Goal: Information Seeking & Learning: Learn about a topic

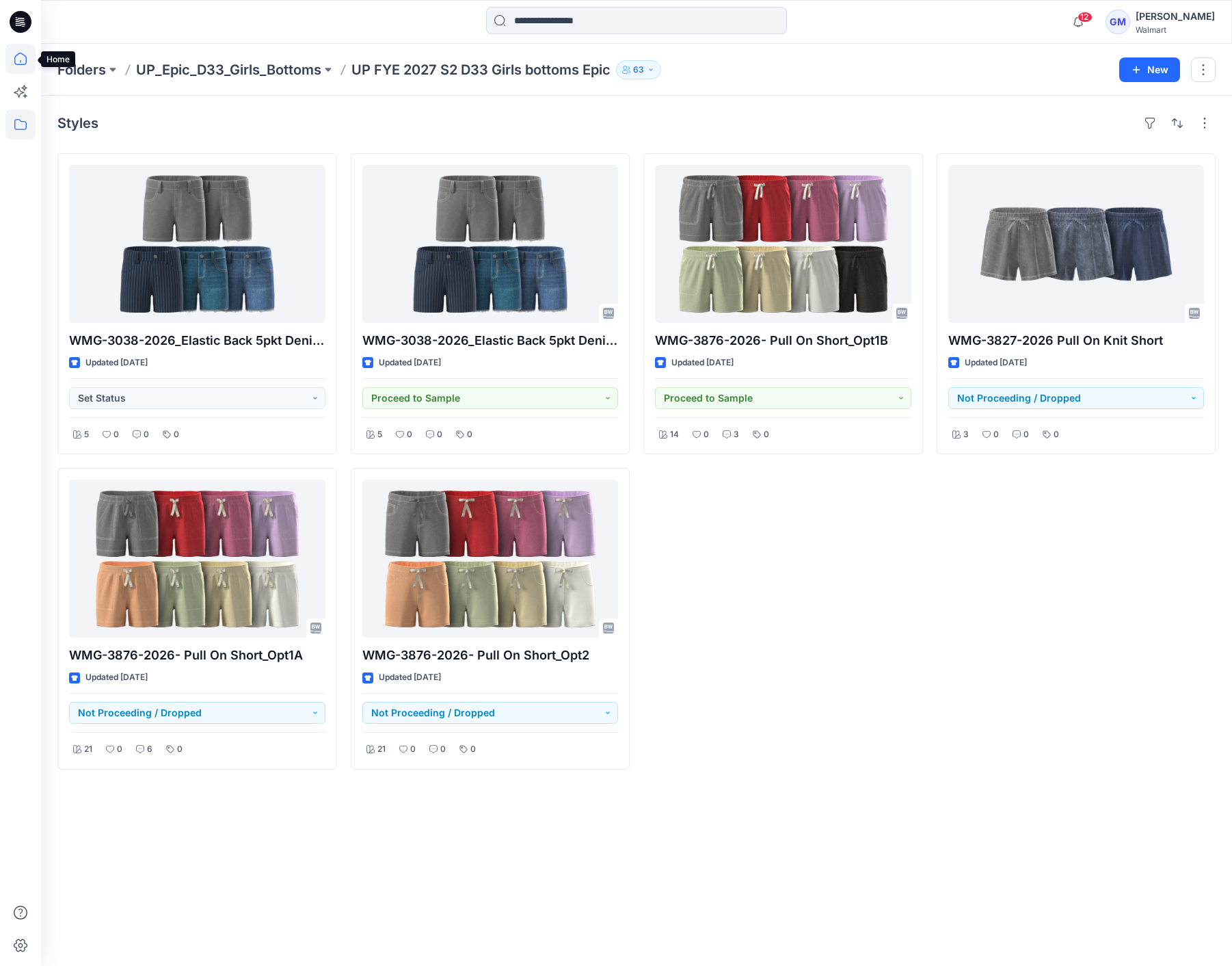
click at [30, 58] on icon at bounding box center [21, 59] width 30 height 30
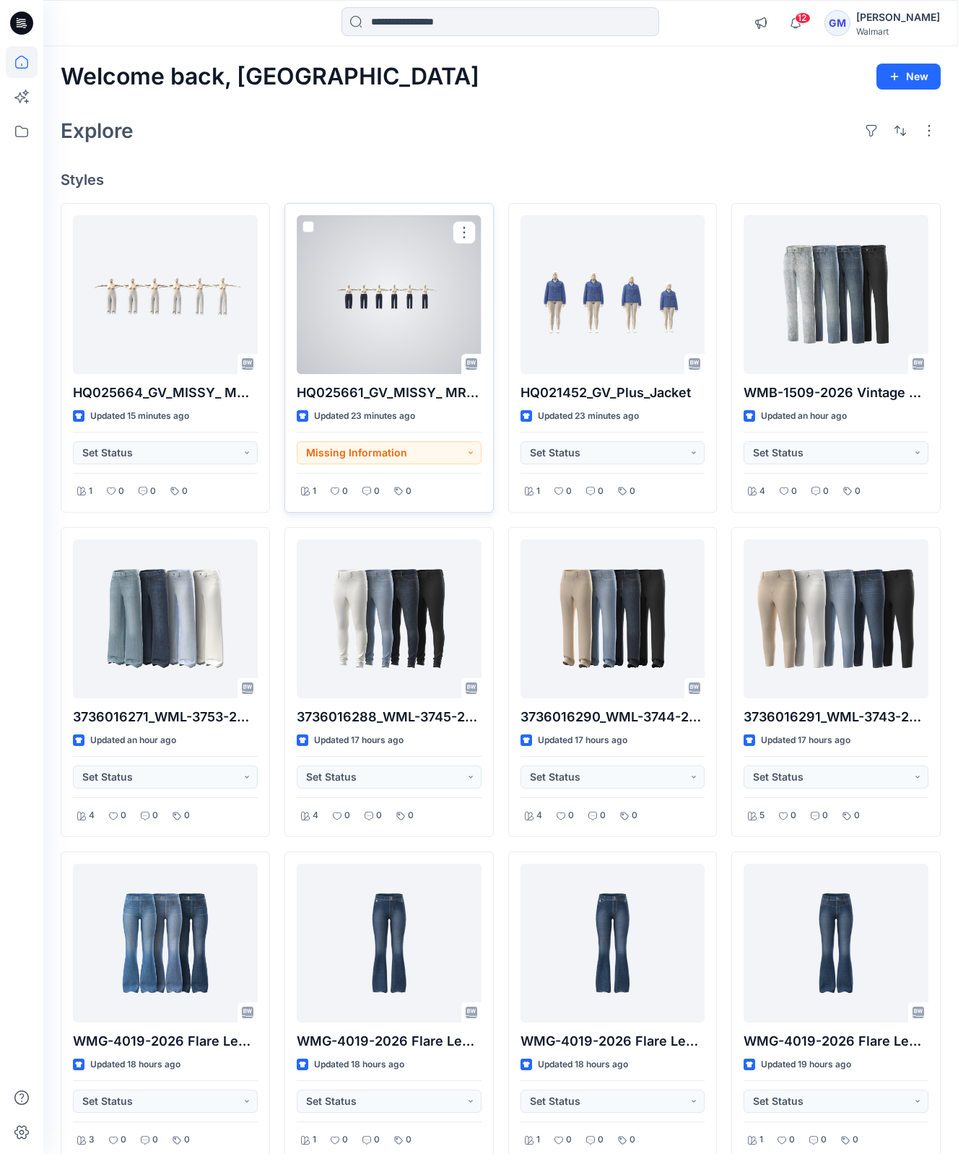
click at [399, 294] on div at bounding box center [389, 294] width 185 height 159
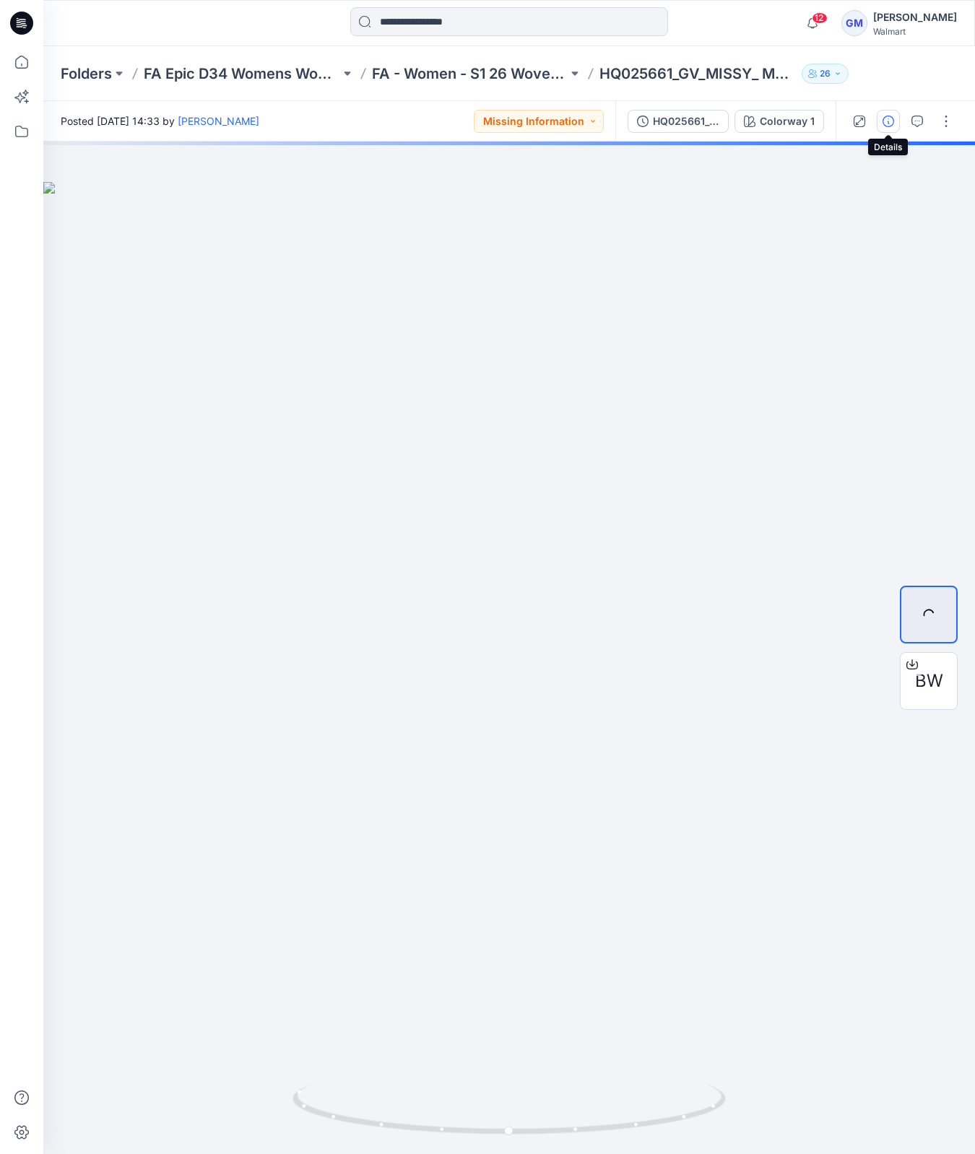
click at [881, 122] on button "button" at bounding box center [888, 121] width 23 height 23
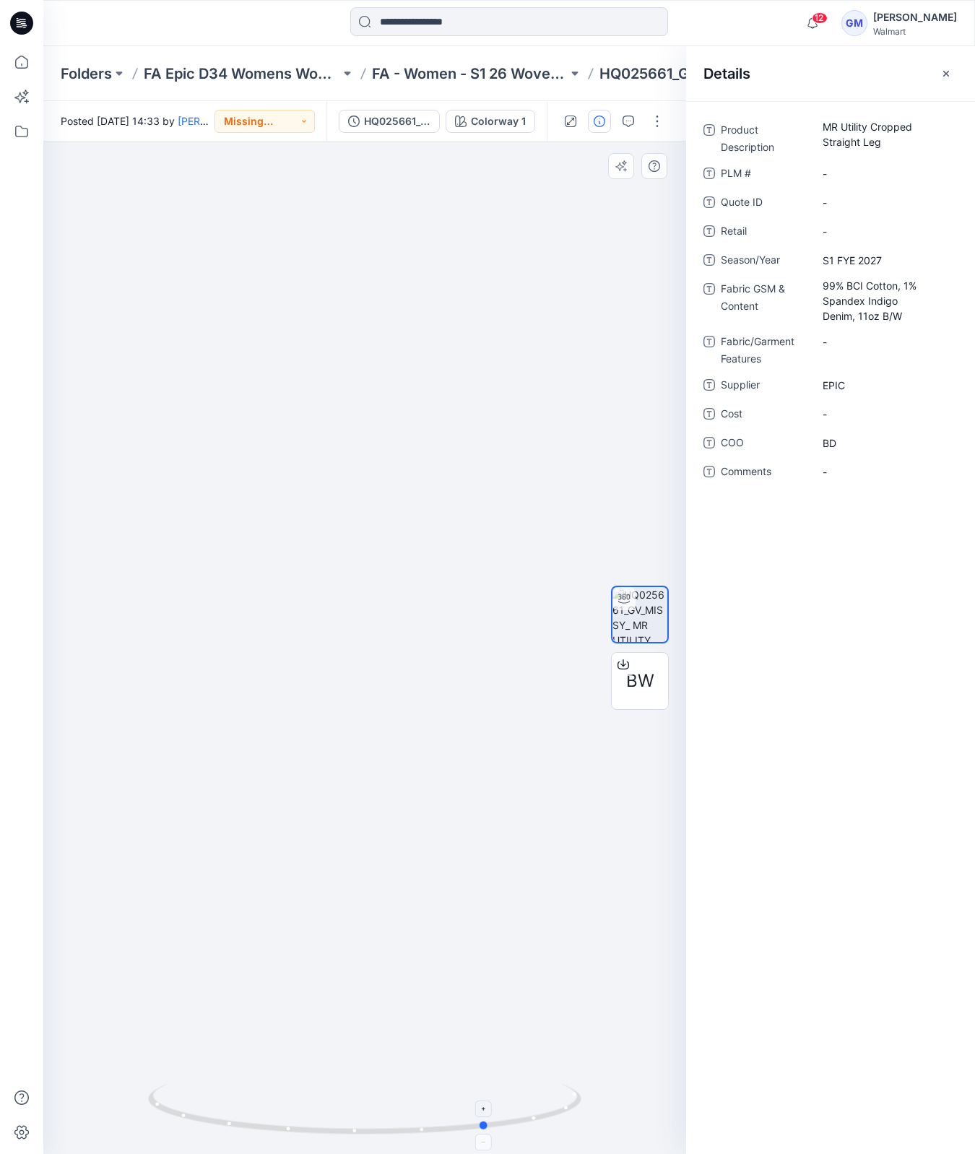
drag, startPoint x: 546, startPoint y: 1133, endPoint x: 225, endPoint y: 1095, distance: 322.8
click at [225, 1019] on icon at bounding box center [366, 1111] width 437 height 54
click at [20, 63] on icon at bounding box center [22, 62] width 32 height 32
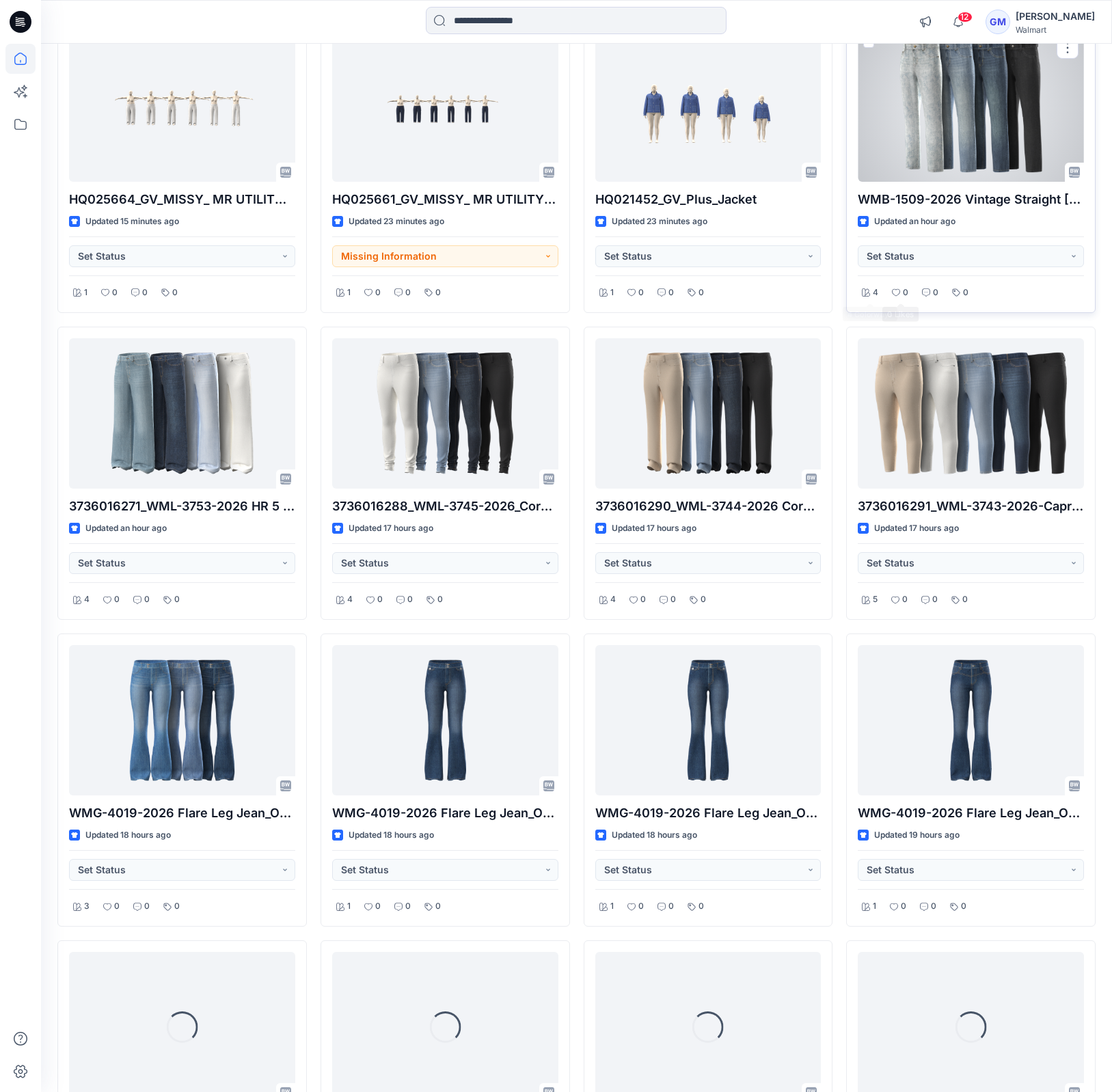
scroll to position [175, 0]
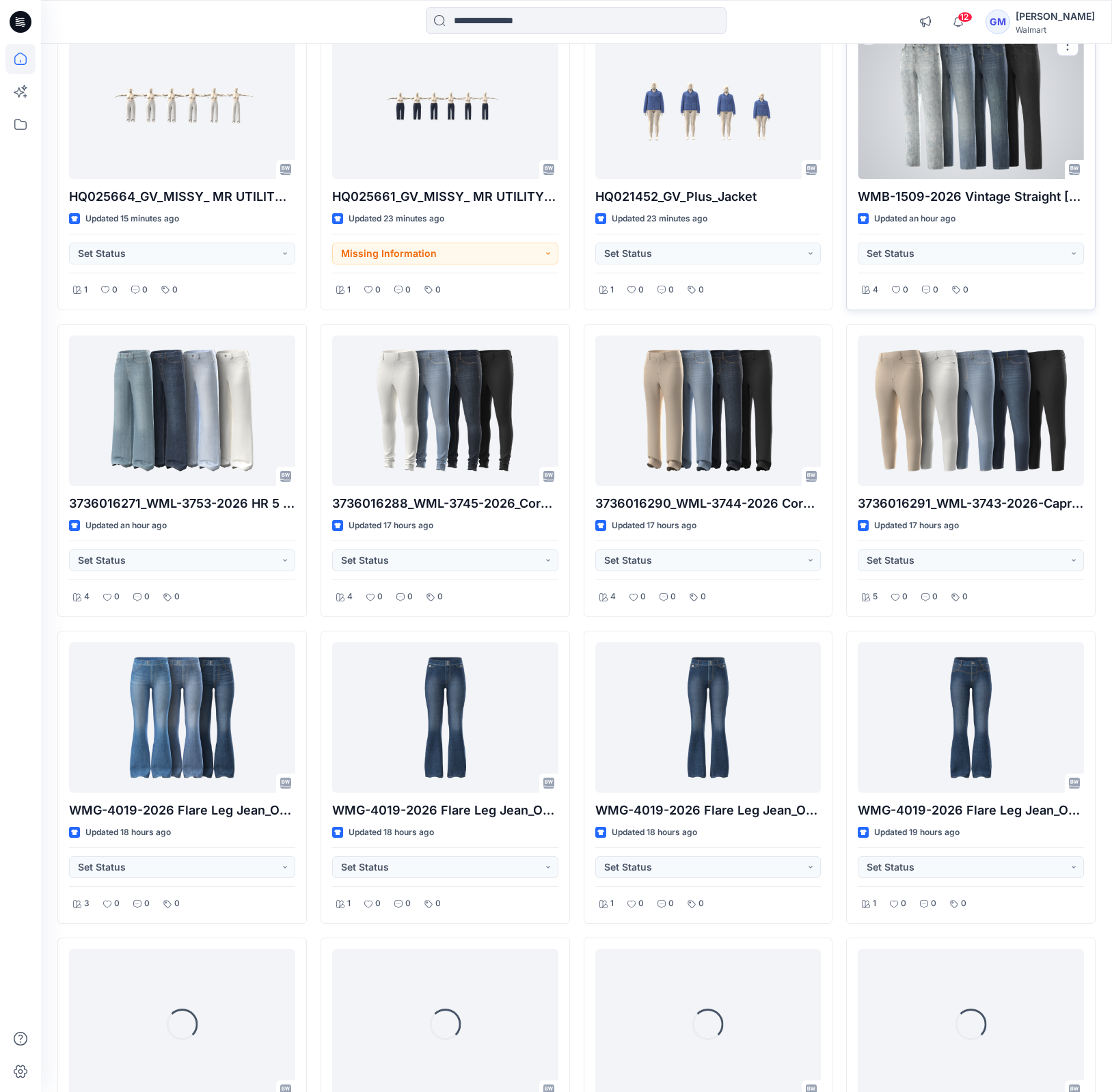
click at [978, 99] on div at bounding box center [970, 103] width 226 height 150
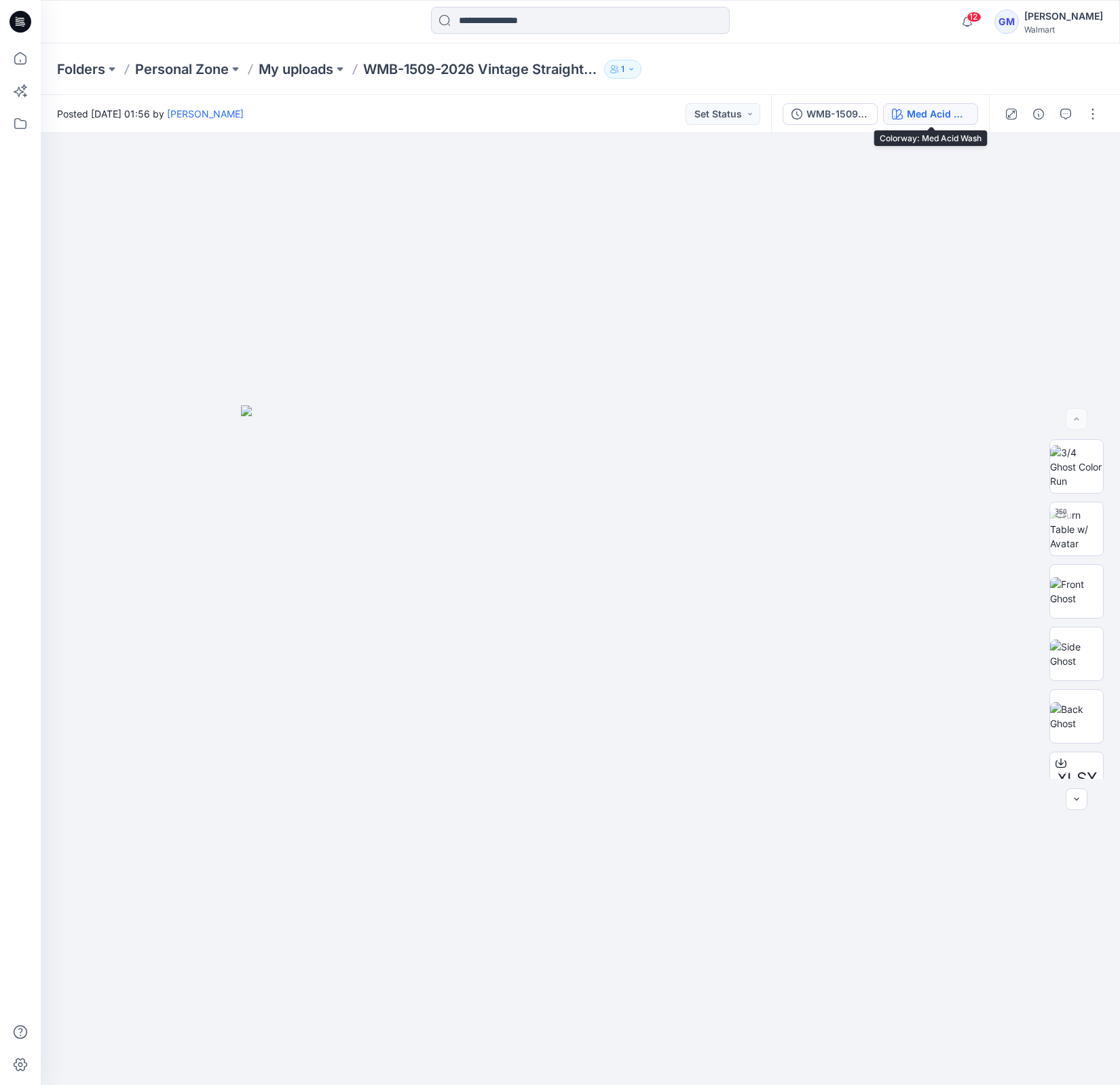
click at [937, 111] on div "Med Acid Wash" at bounding box center [939, 114] width 62 height 15
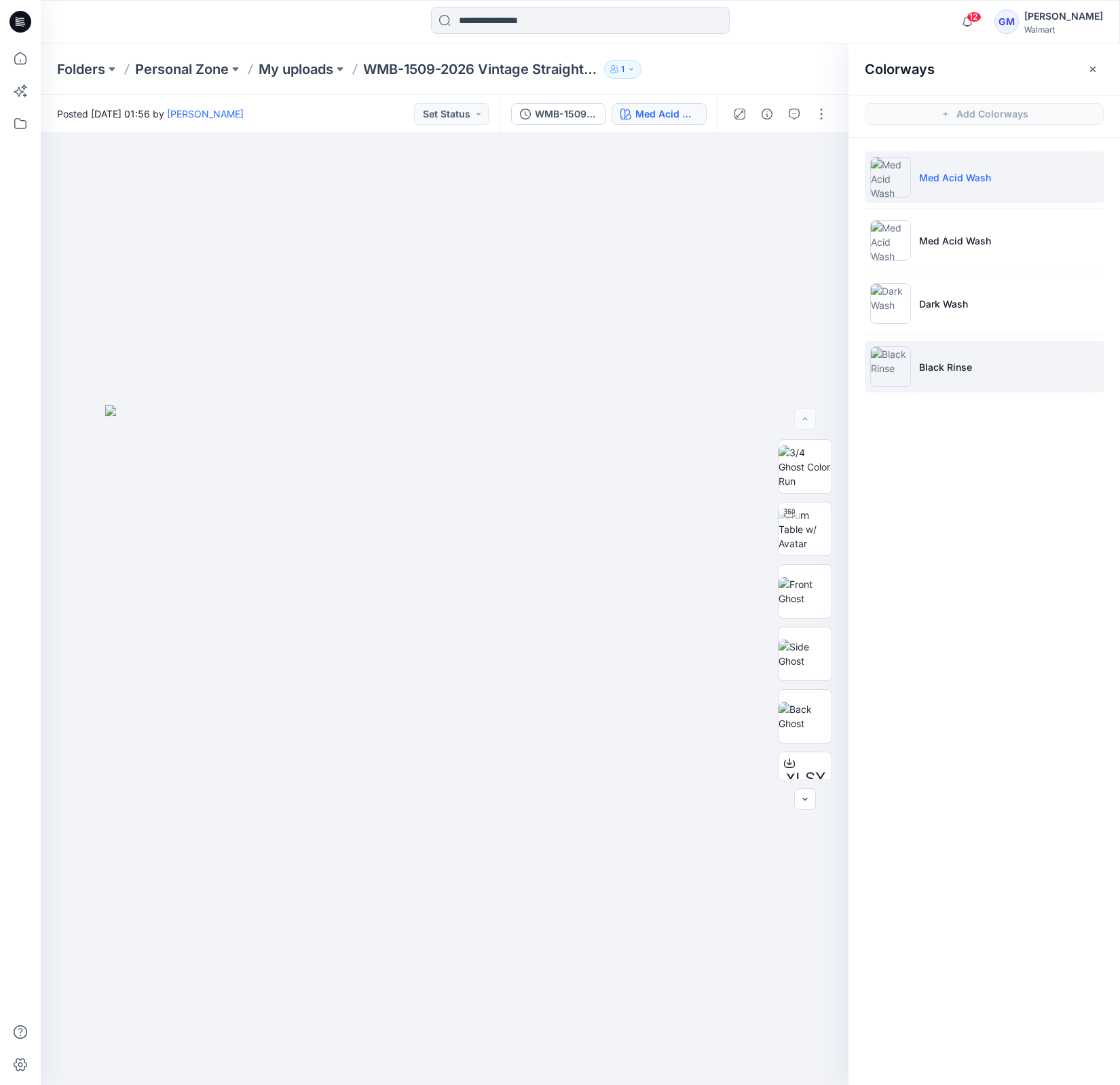
click at [977, 384] on li "Black Rinse" at bounding box center [985, 366] width 239 height 52
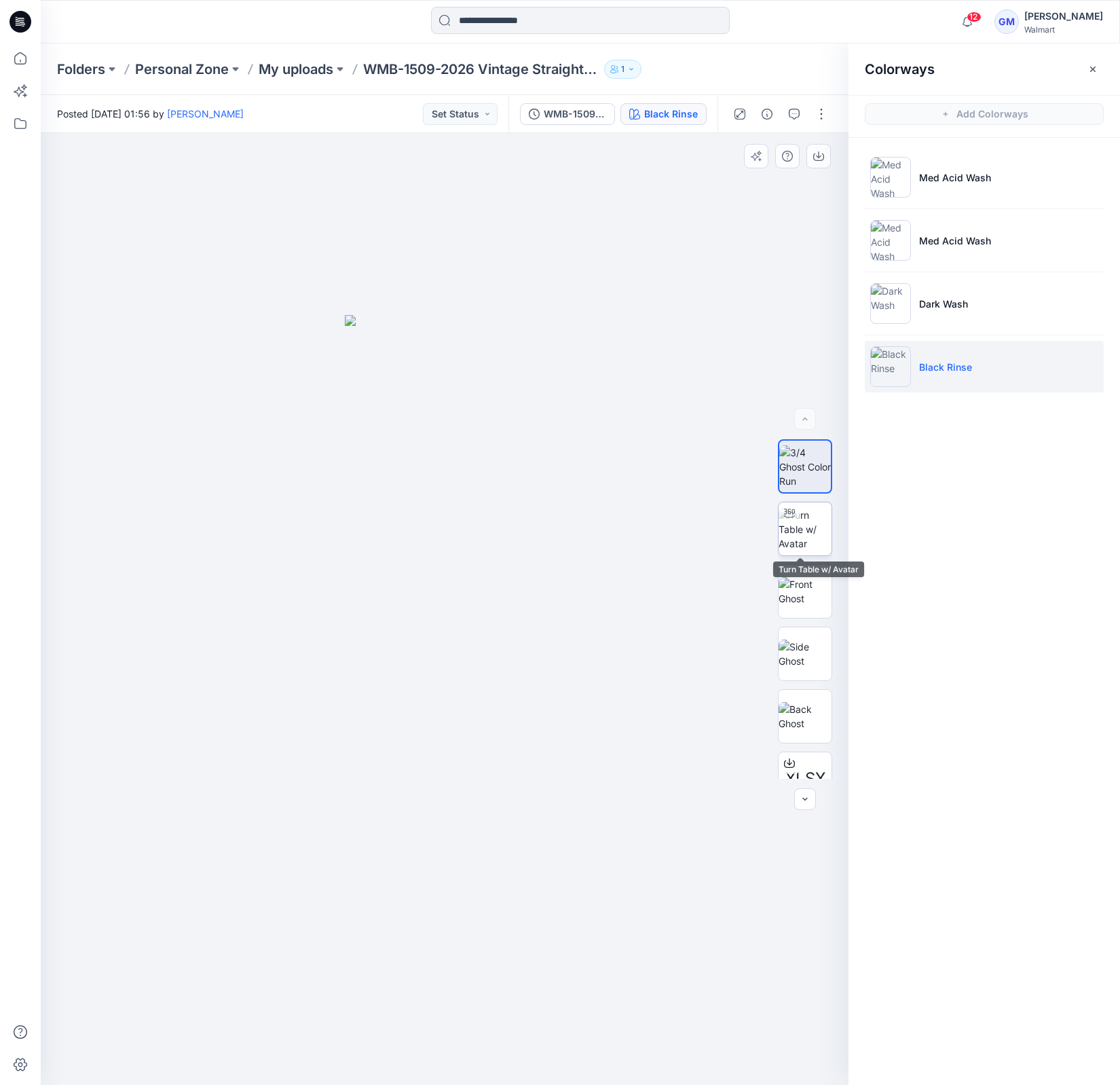
click at [802, 531] on img at bounding box center [805, 528] width 53 height 42
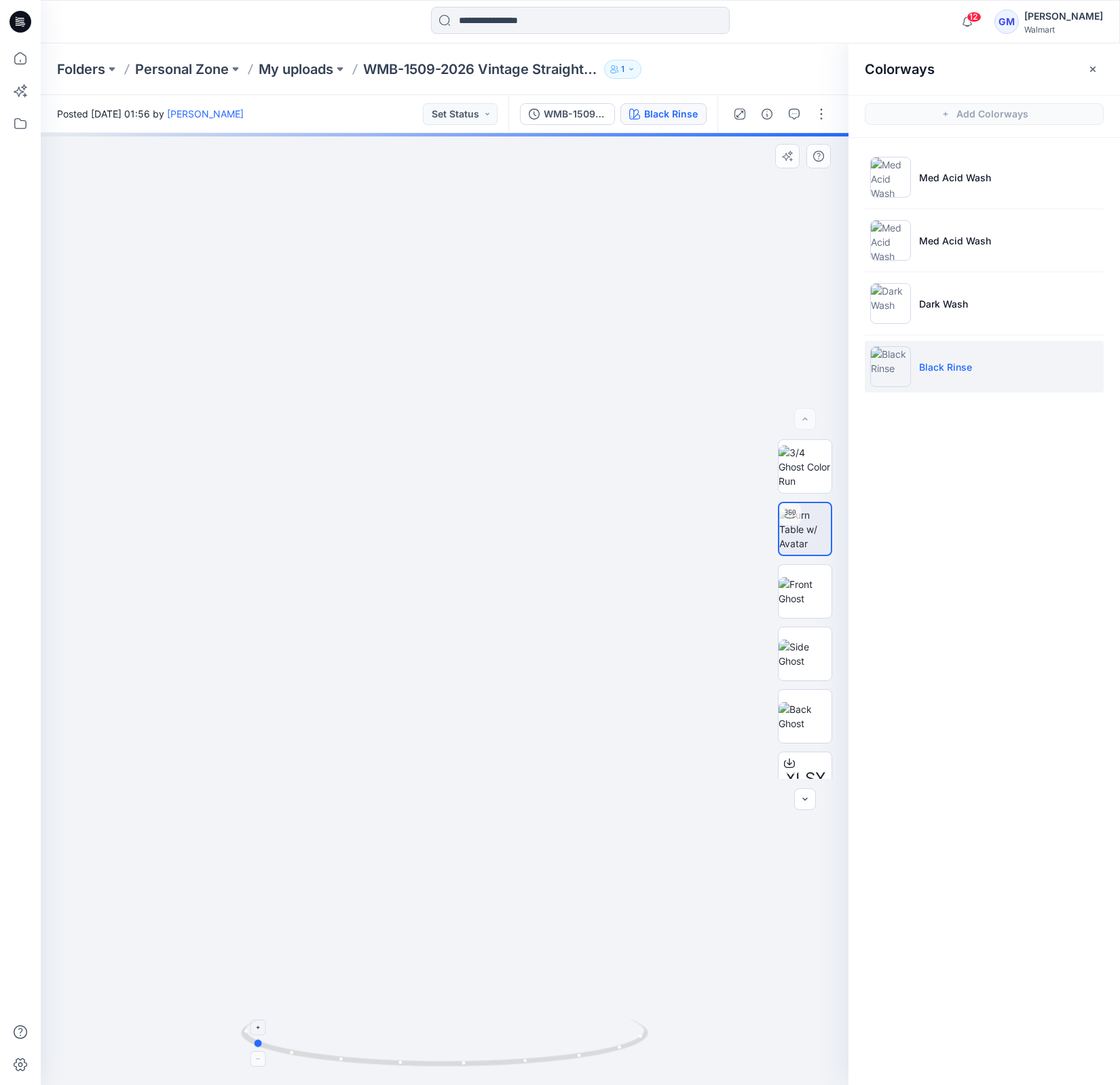
drag, startPoint x: 576, startPoint y: 1057, endPoint x: 405, endPoint y: 1057, distance: 171.0
click at [405, 958] on icon at bounding box center [446, 1045] width 411 height 51
drag, startPoint x: 13, startPoint y: 55, endPoint x: 1, endPoint y: 98, distance: 44.6
click at [13, 55] on icon at bounding box center [21, 58] width 30 height 30
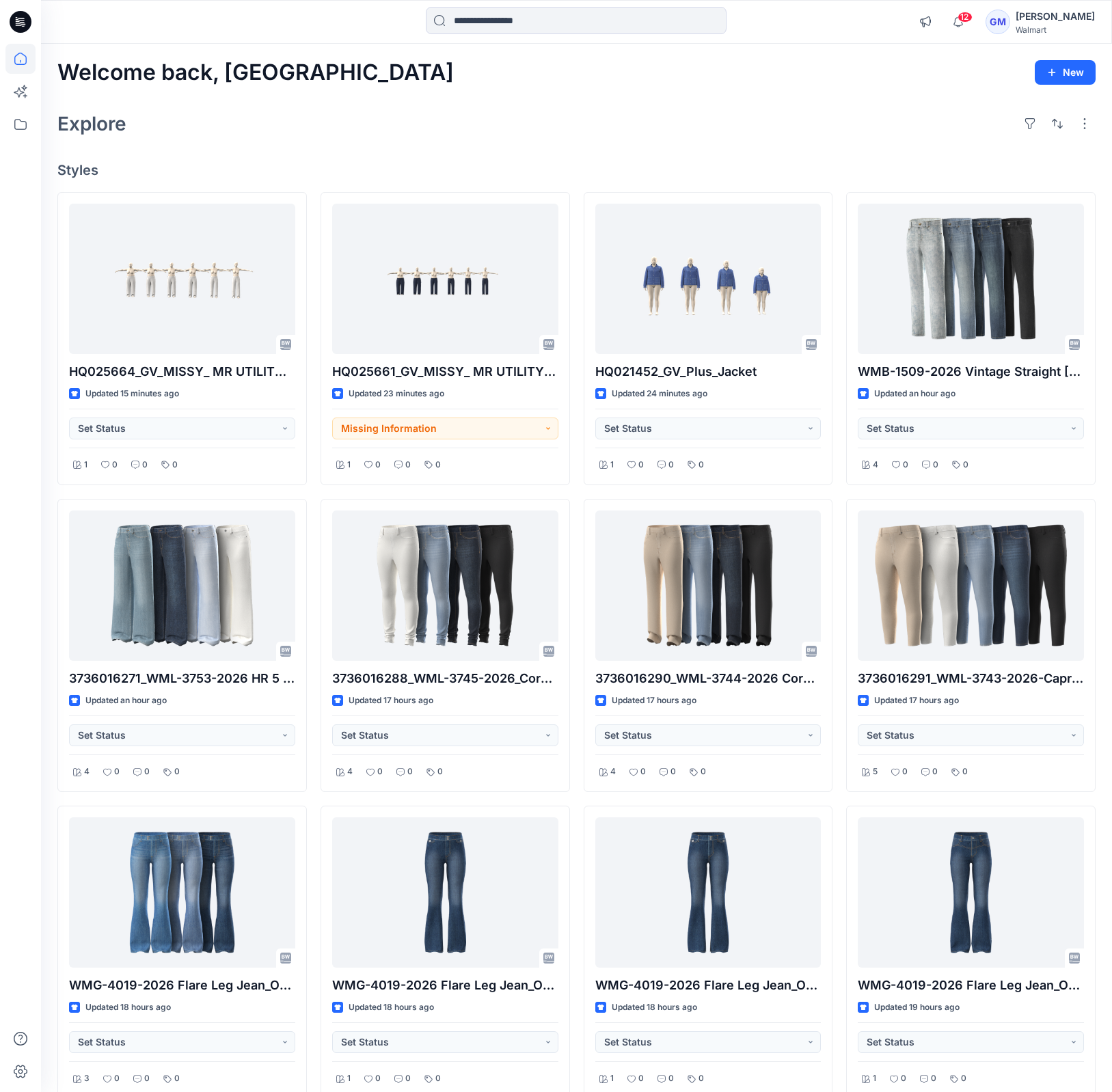
click at [446, 133] on div "Explore" at bounding box center [576, 123] width 1038 height 33
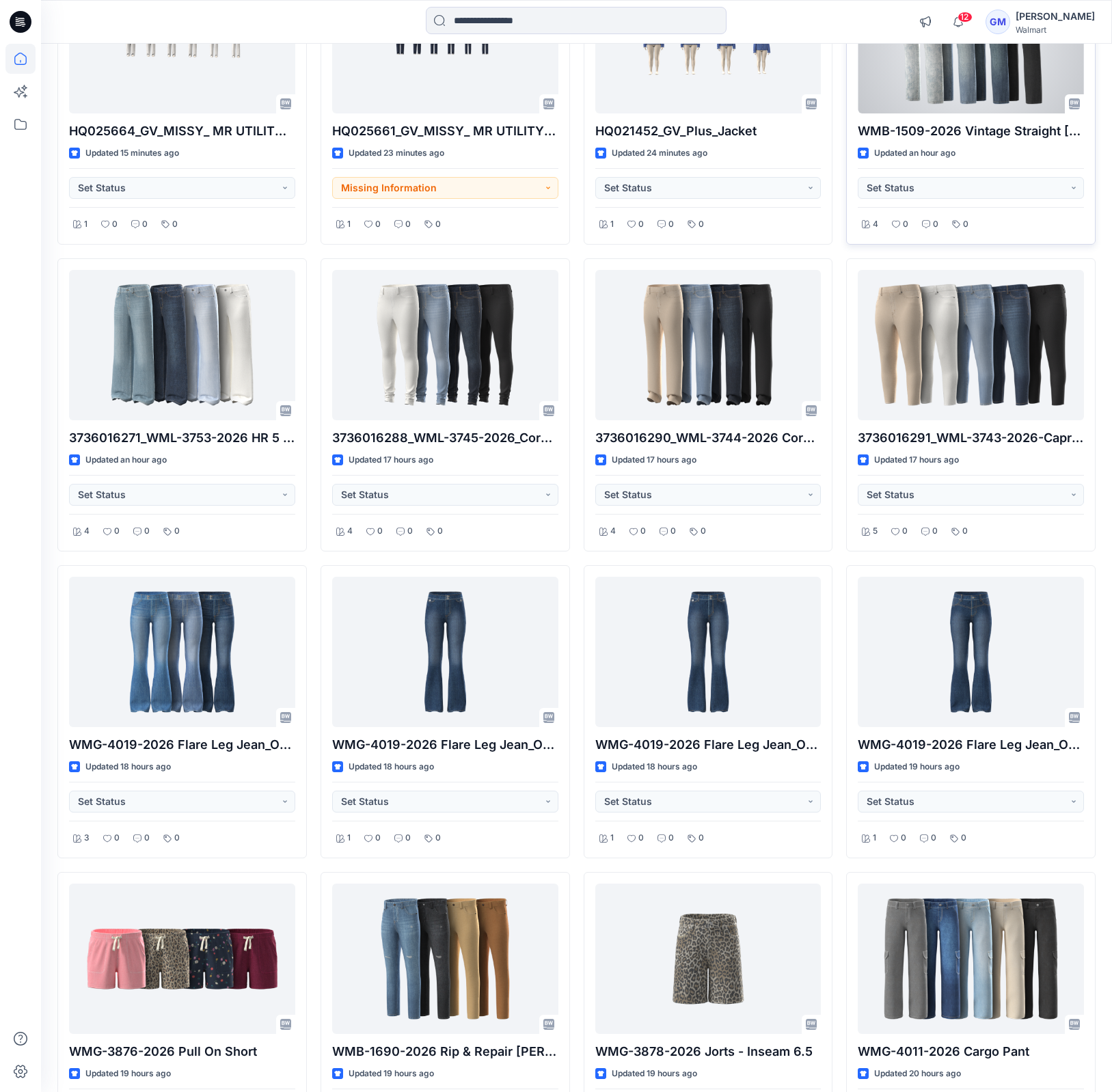
scroll to position [308, 0]
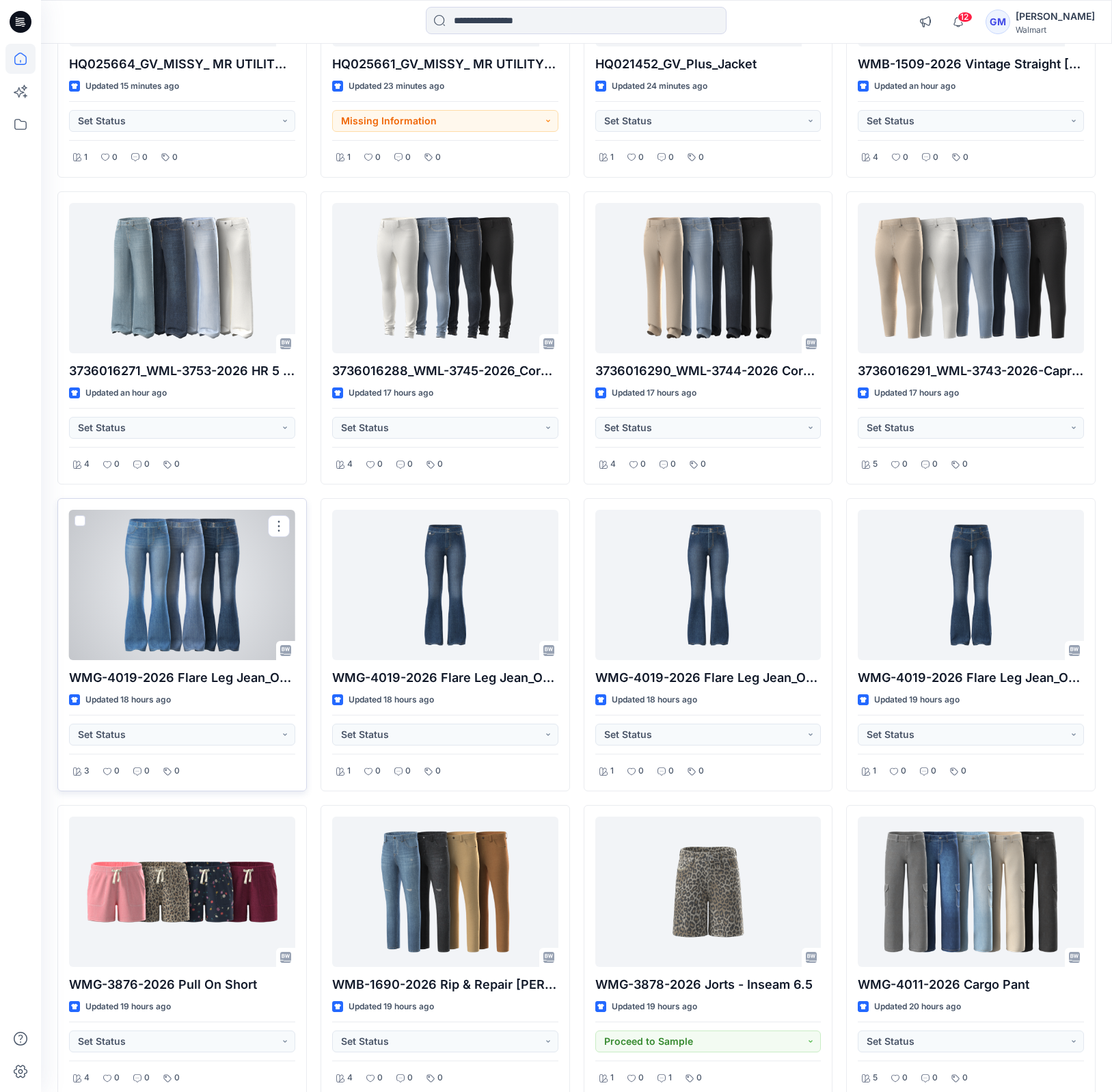
click at [247, 632] on div at bounding box center [182, 585] width 226 height 150
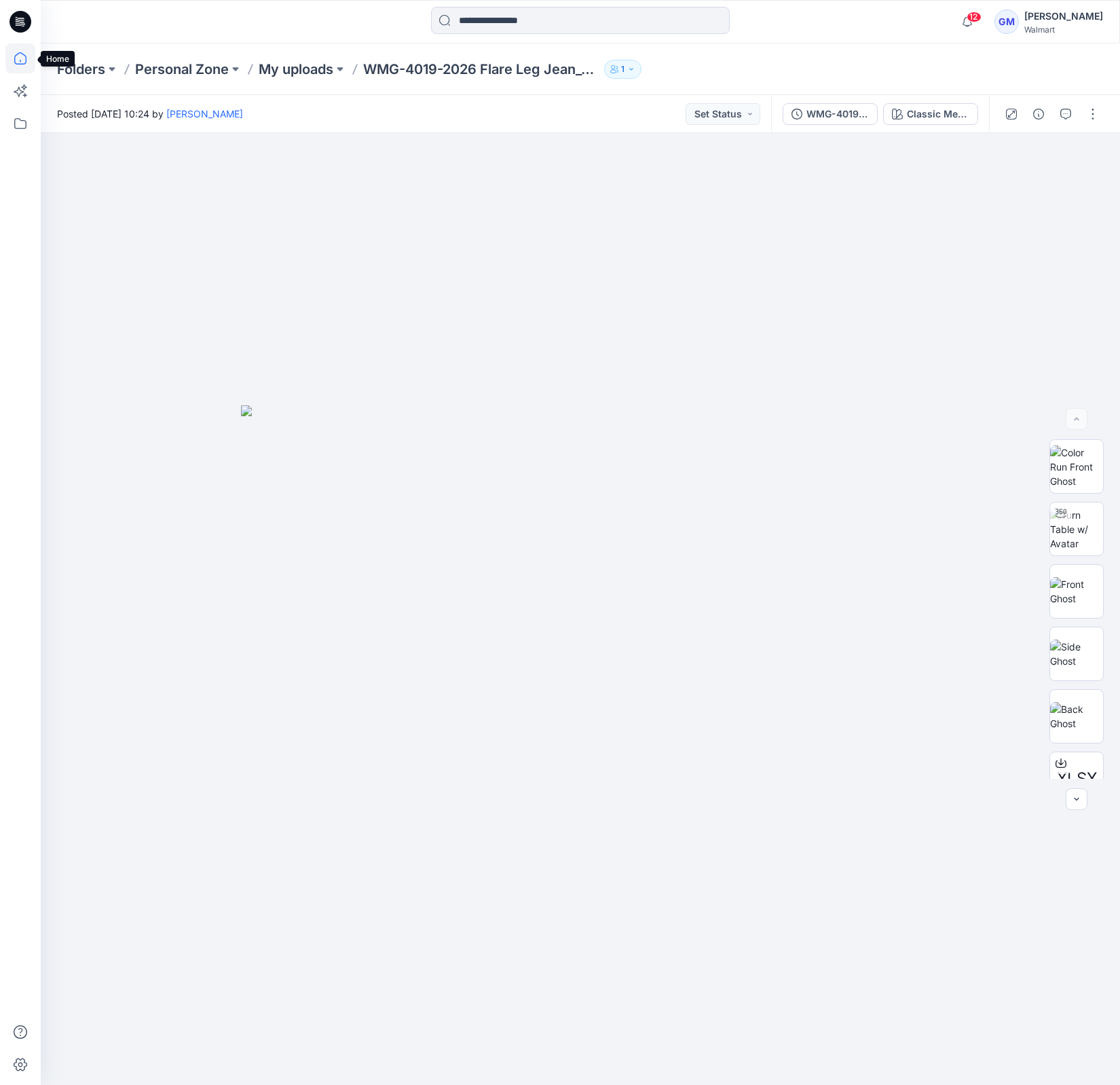
click at [11, 56] on icon at bounding box center [21, 58] width 30 height 30
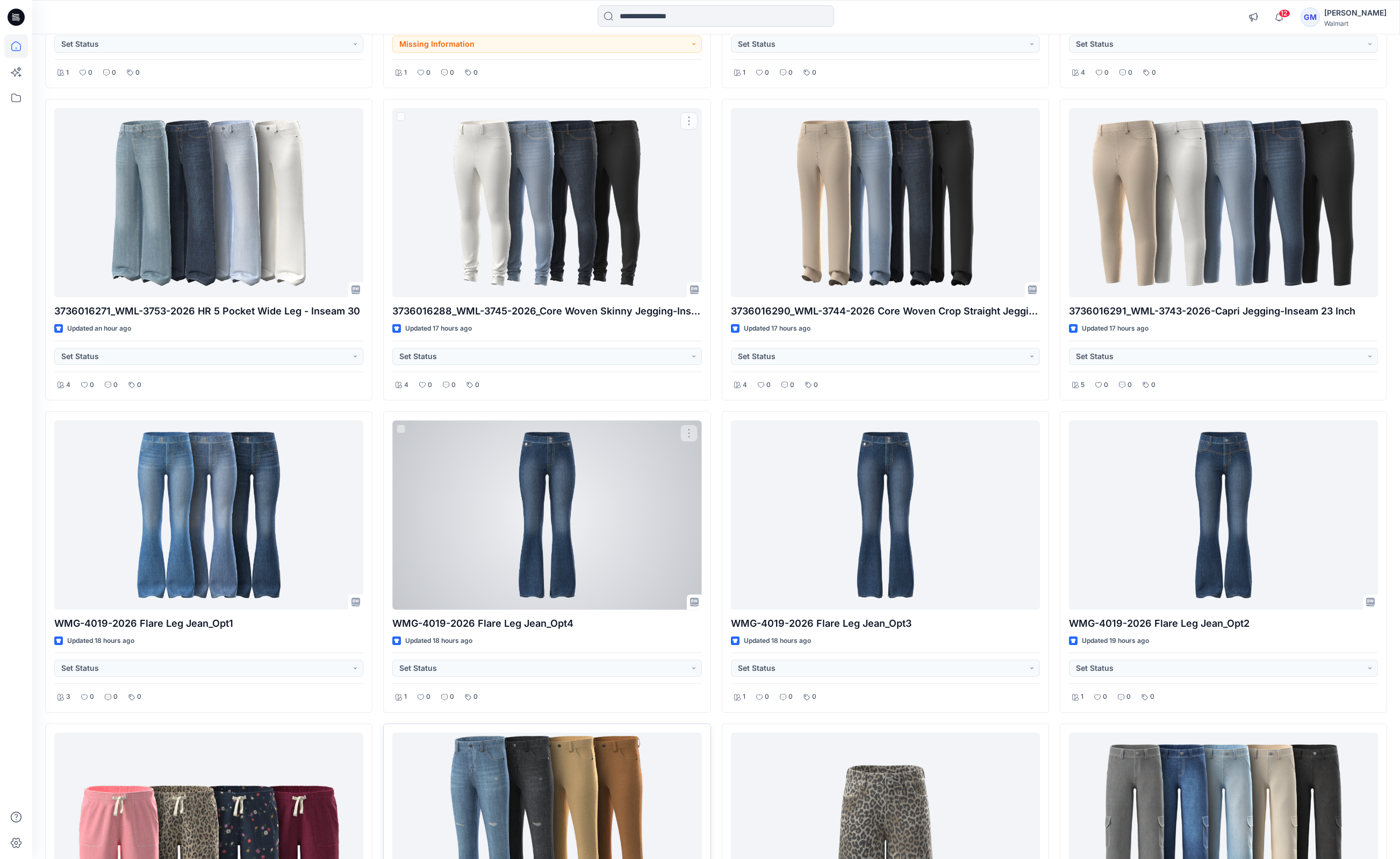
scroll to position [403, 0]
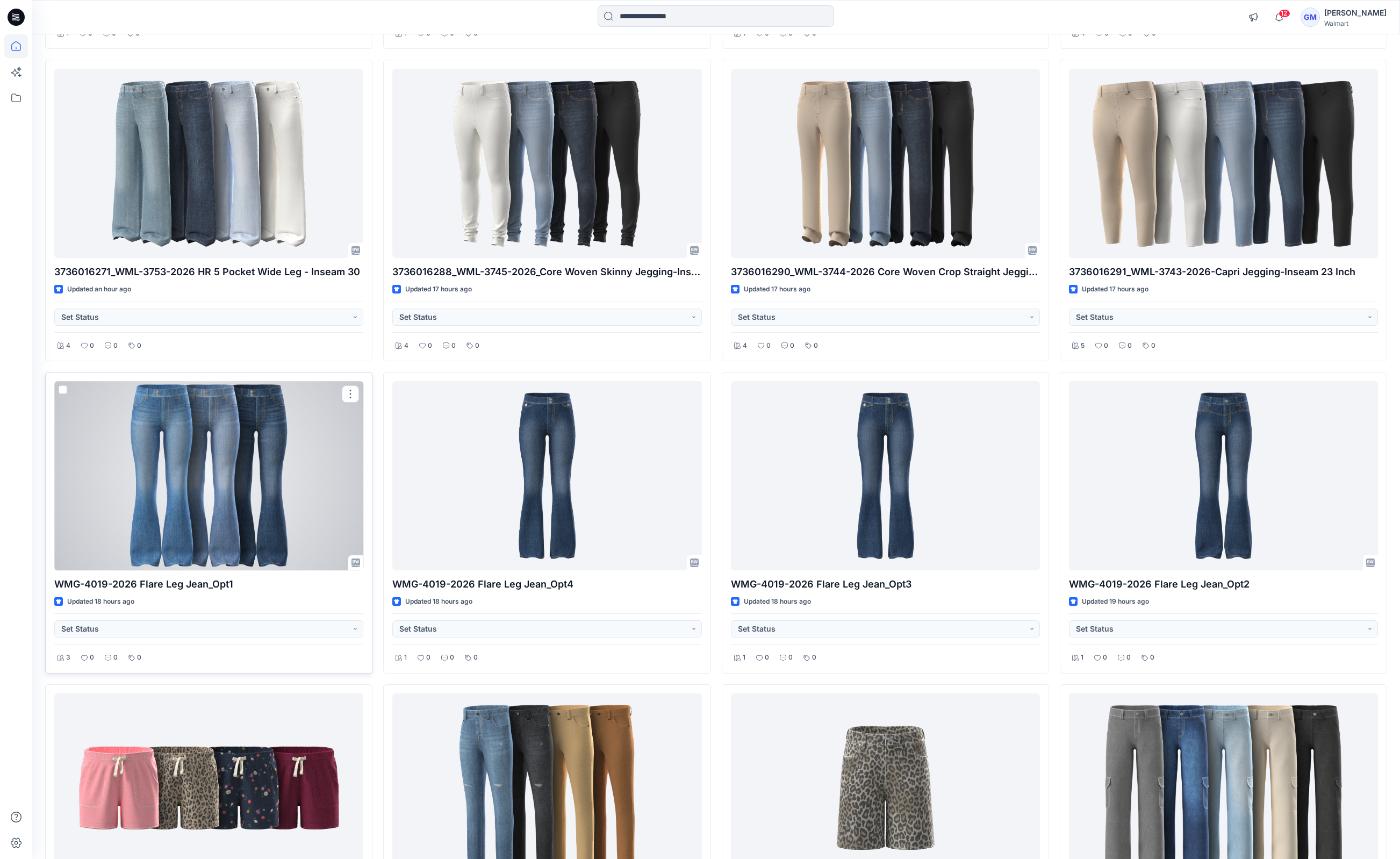
click at [231, 516] on div at bounding box center [208, 476] width 309 height 189
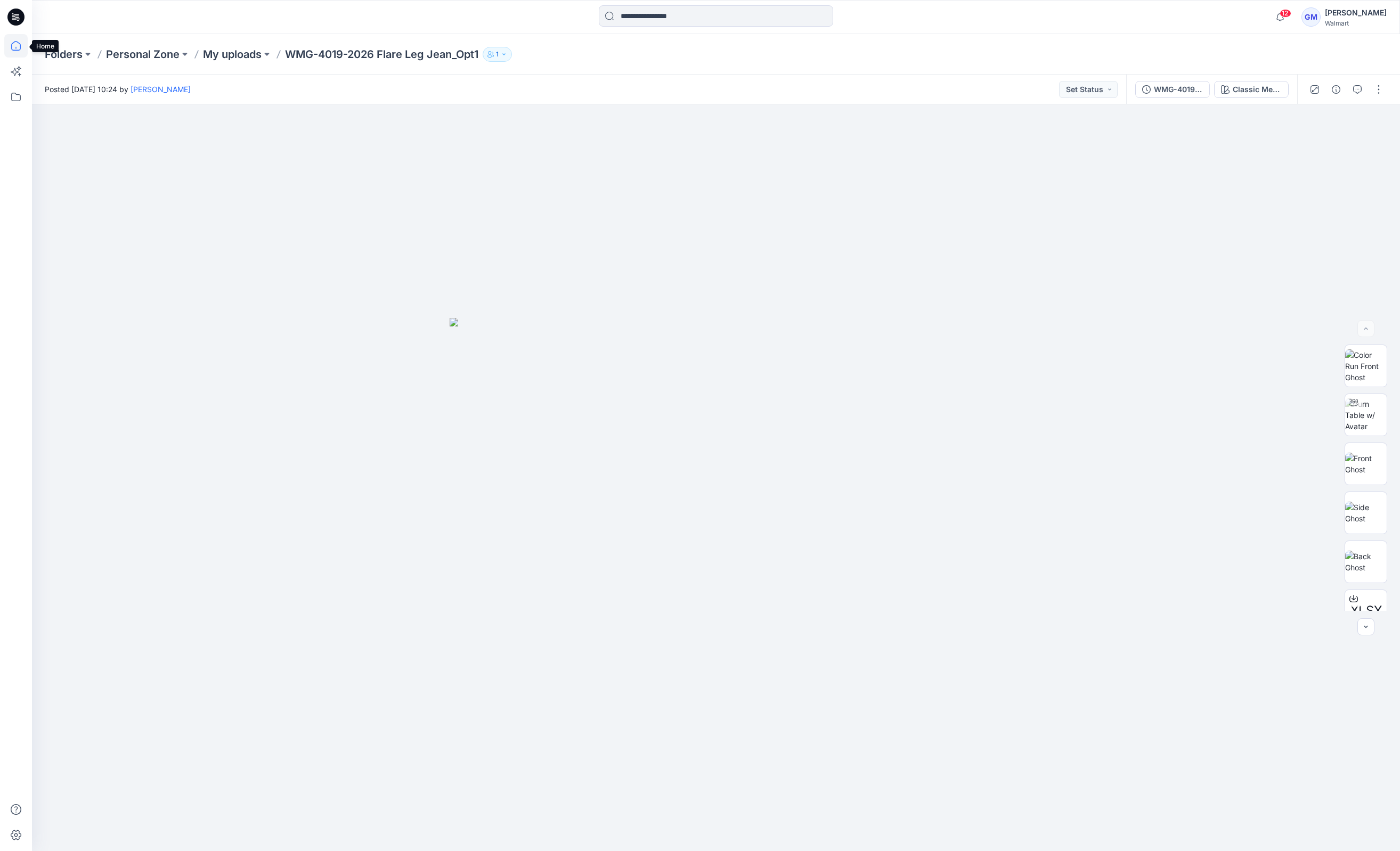
click at [13, 48] on icon at bounding box center [16, 46] width 24 height 24
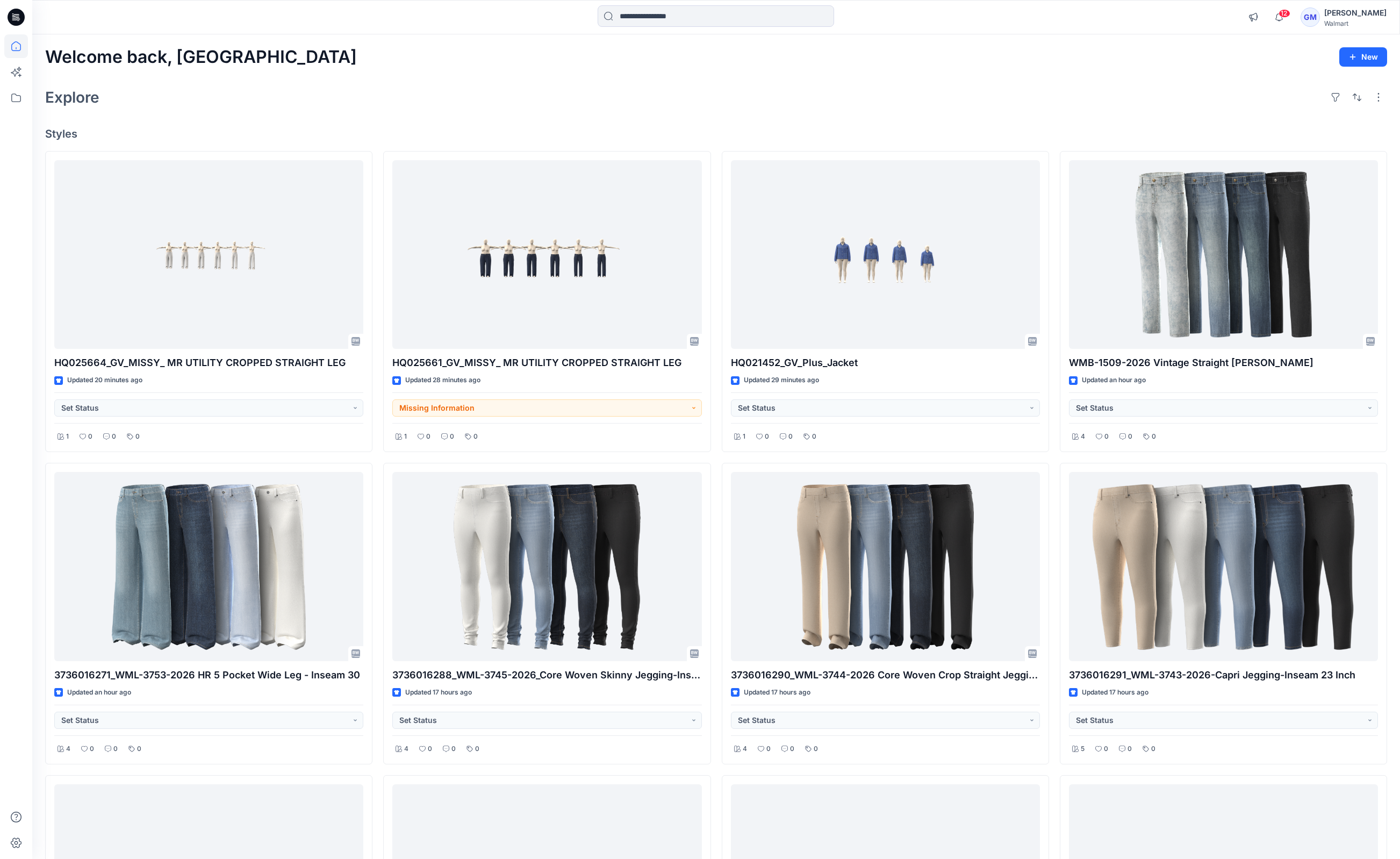
click at [968, 89] on div "Explore" at bounding box center [716, 97] width 1342 height 26
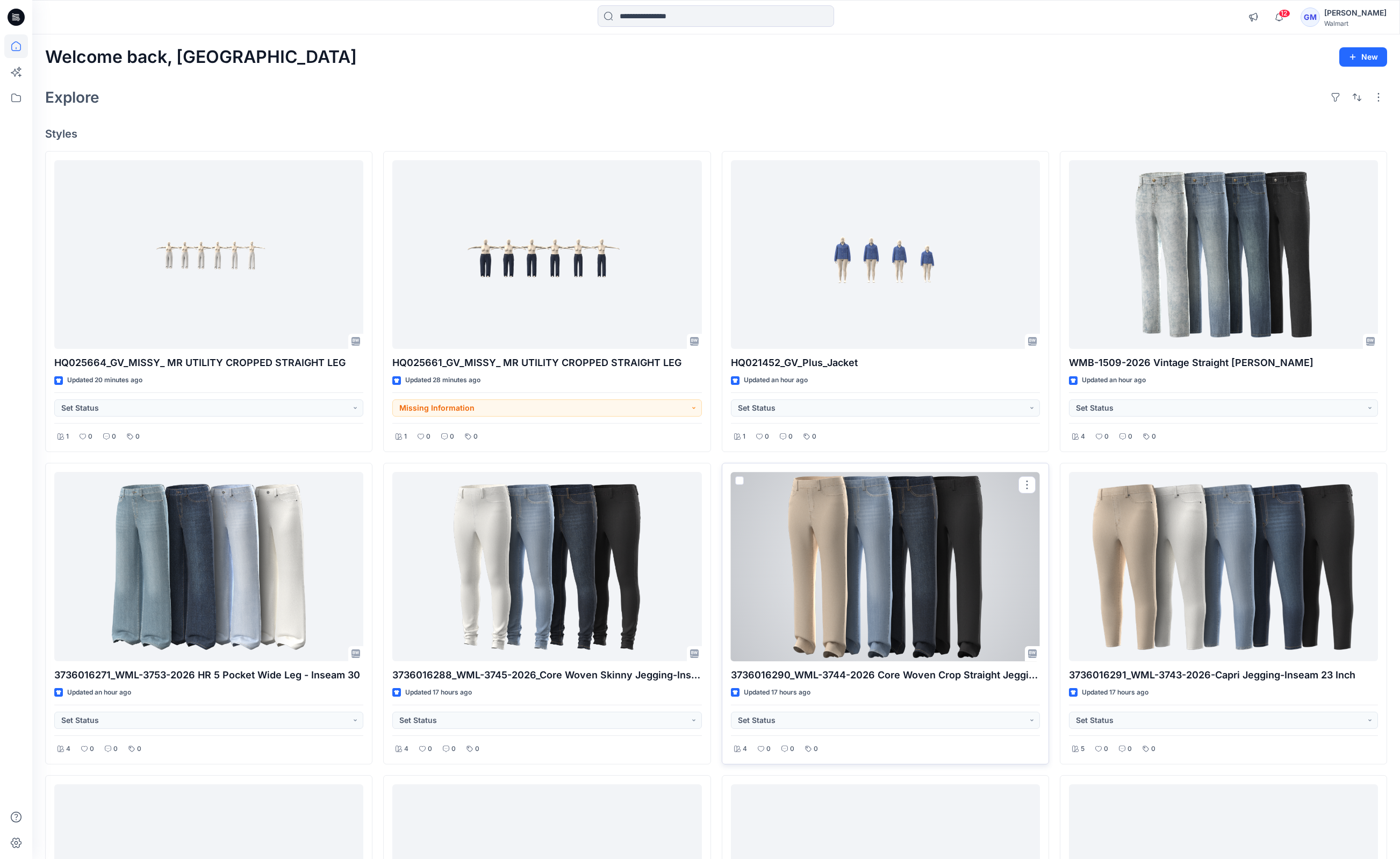
click at [915, 528] on div at bounding box center [885, 566] width 309 height 189
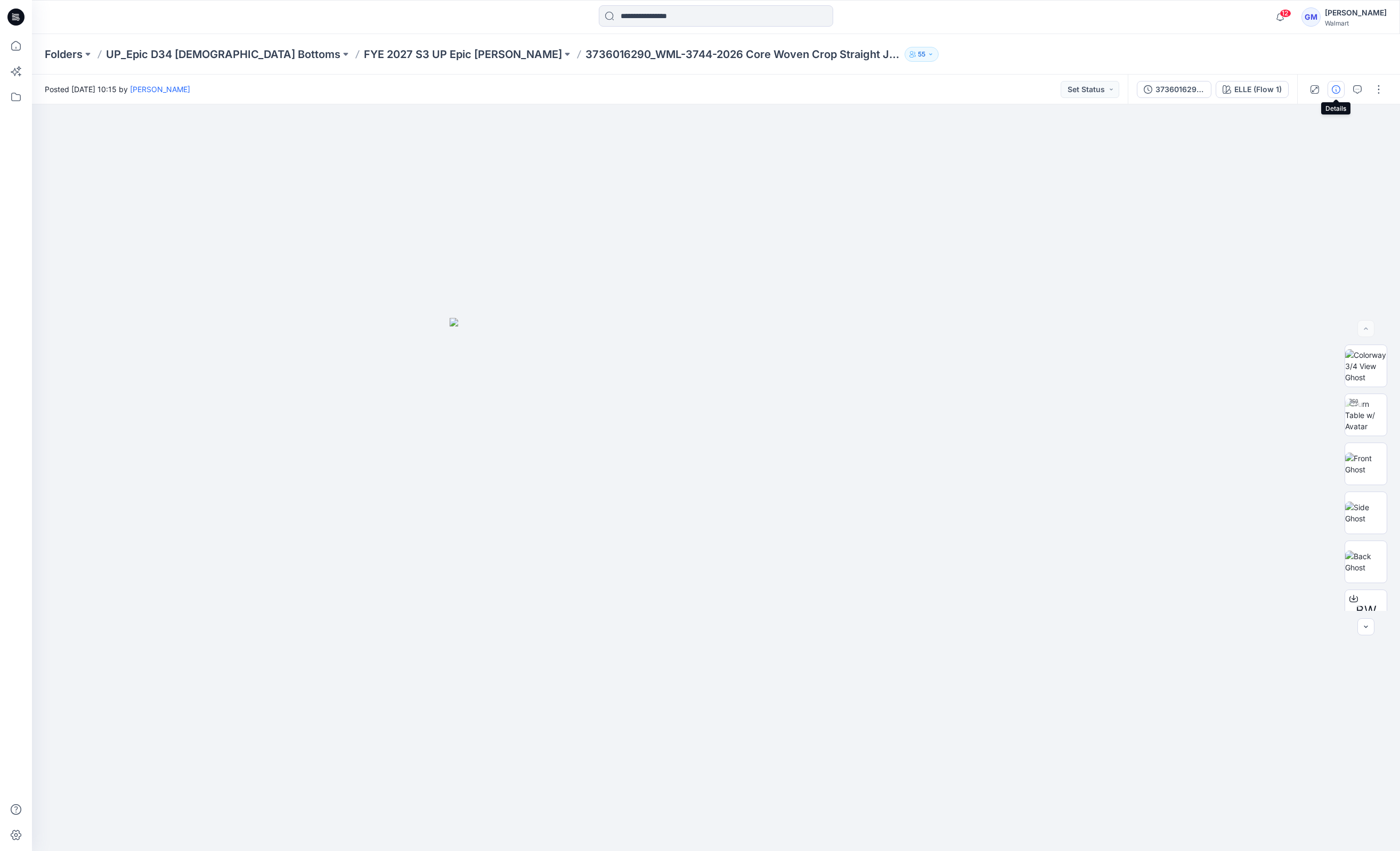
click at [959, 89] on icon "button" at bounding box center [1336, 90] width 9 height 9
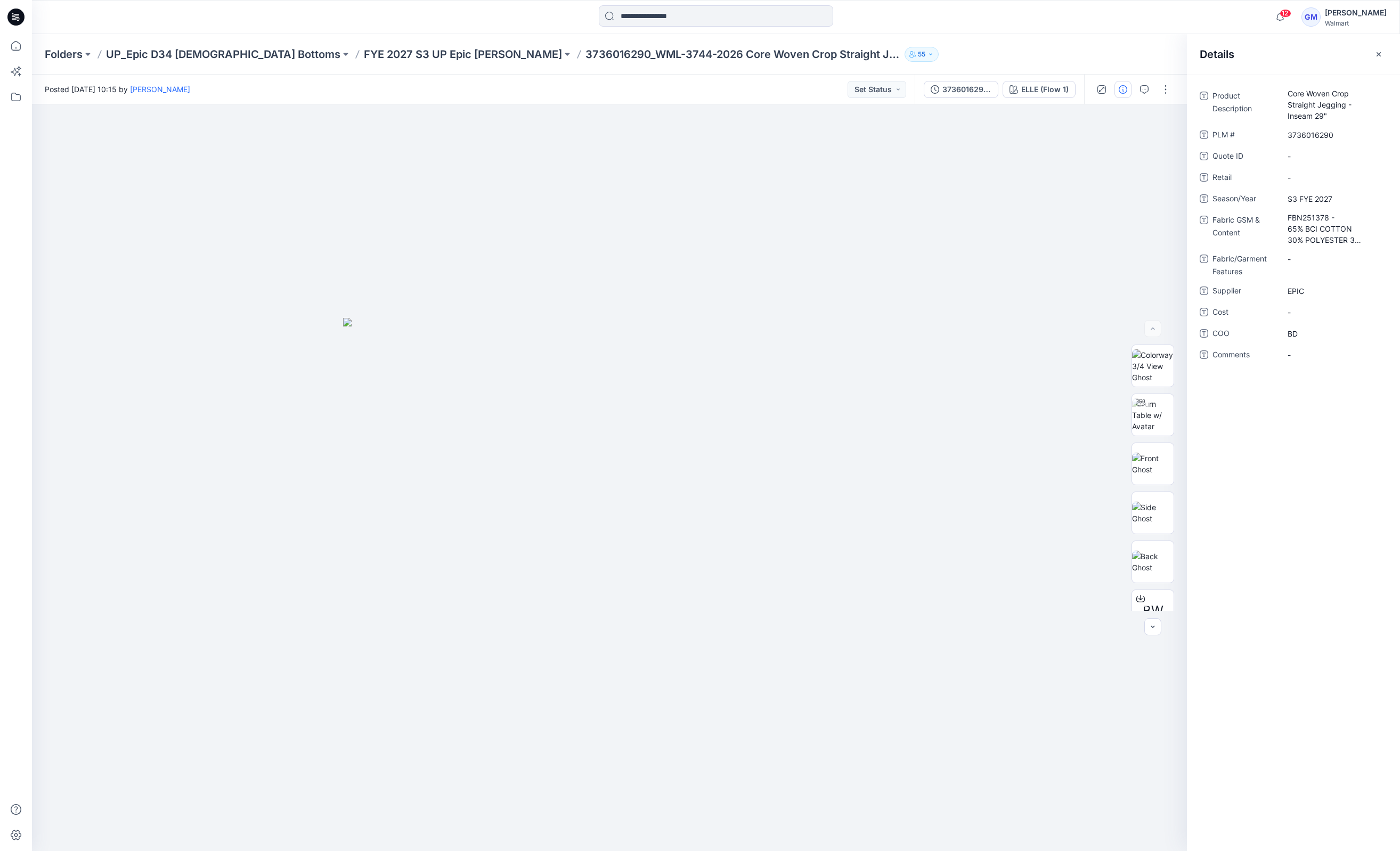
click at [381, 63] on div "Folders UP_Epic D34 [DEMOGRAPHIC_DATA] Bottoms FYE 2027 S3 UP Epic [PERSON_NAME…" at bounding box center [715, 54] width 1368 height 41
click at [380, 58] on p "FYE 2027 S3 UP Epic [PERSON_NAME]" at bounding box center [462, 55] width 198 height 15
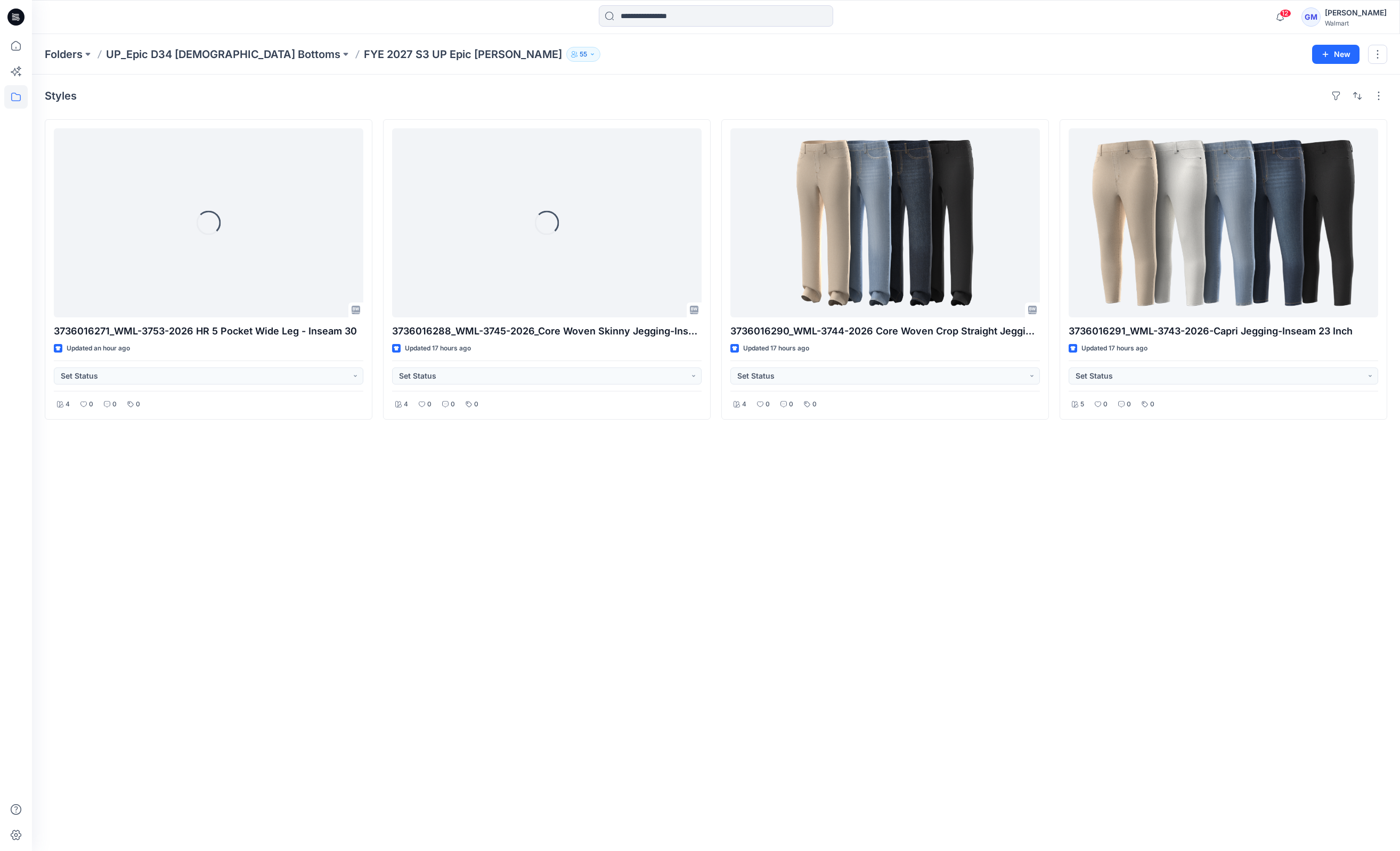
click at [690, 535] on div "Styles Loading... 3736016271_WML-3753-2026 HR 5 Pocket Wide Leg - Inseam 30 Upd…" at bounding box center [715, 462] width 1368 height 777
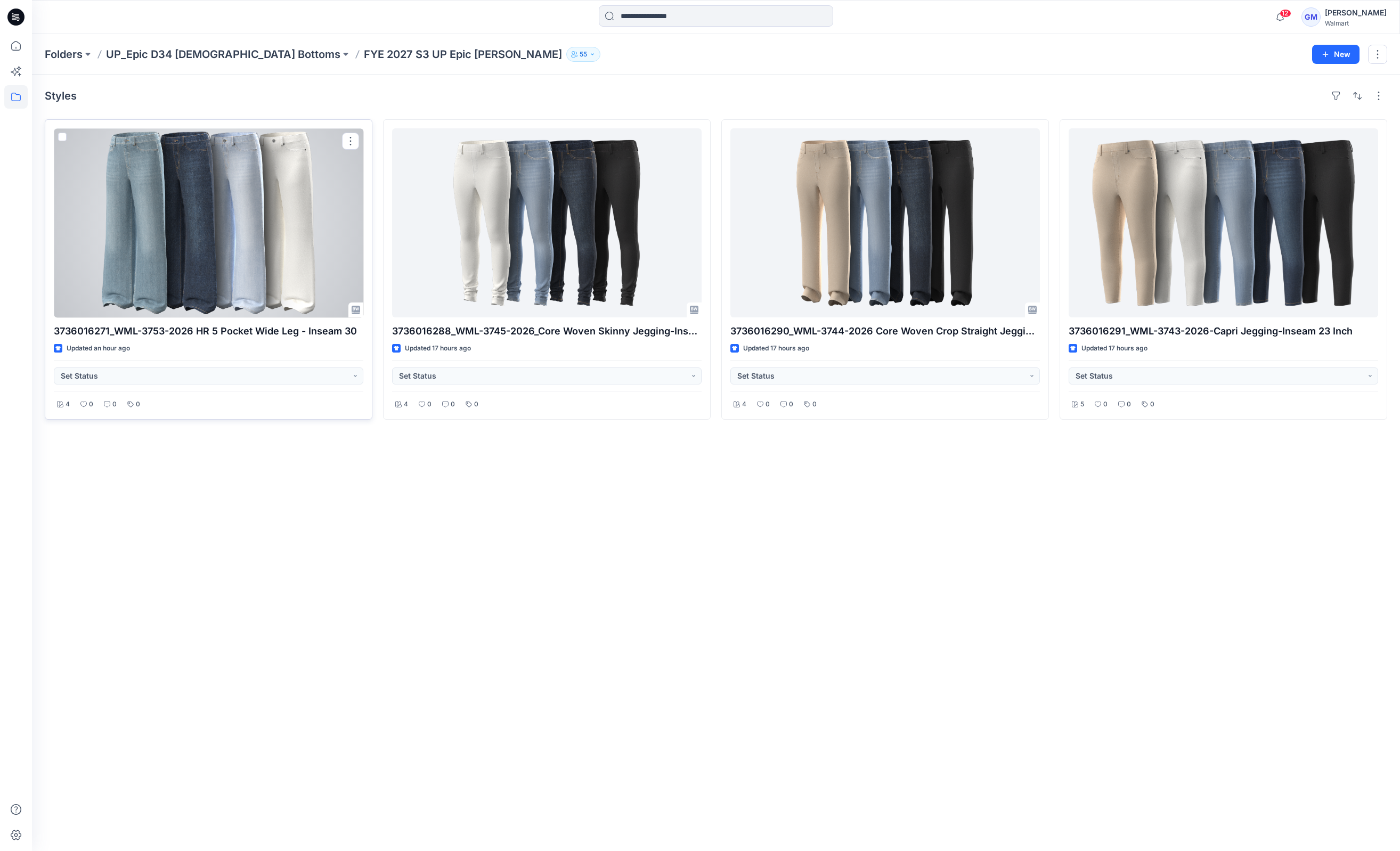
click at [255, 254] on div at bounding box center [209, 223] width 310 height 189
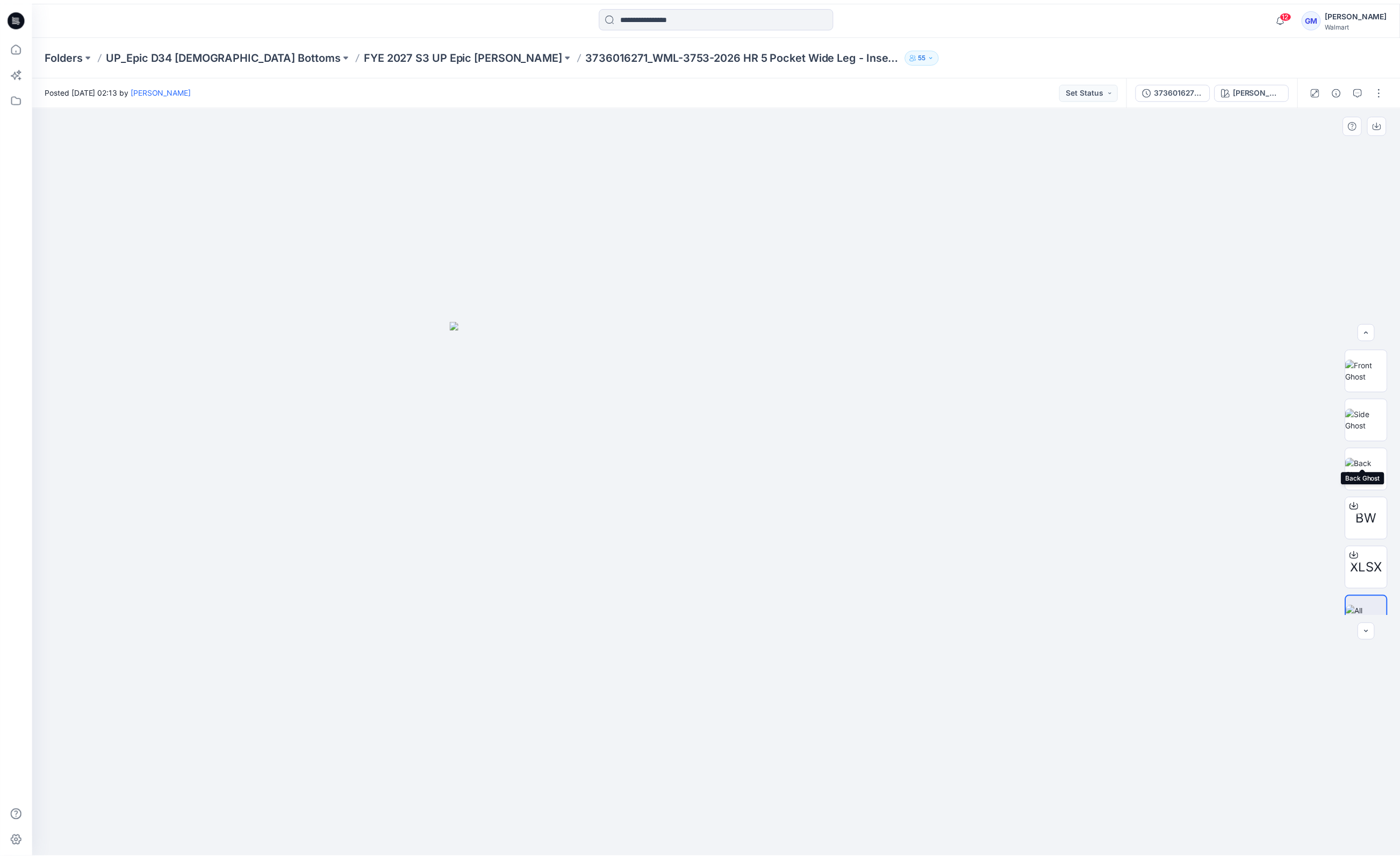
scroll to position [121, 0]
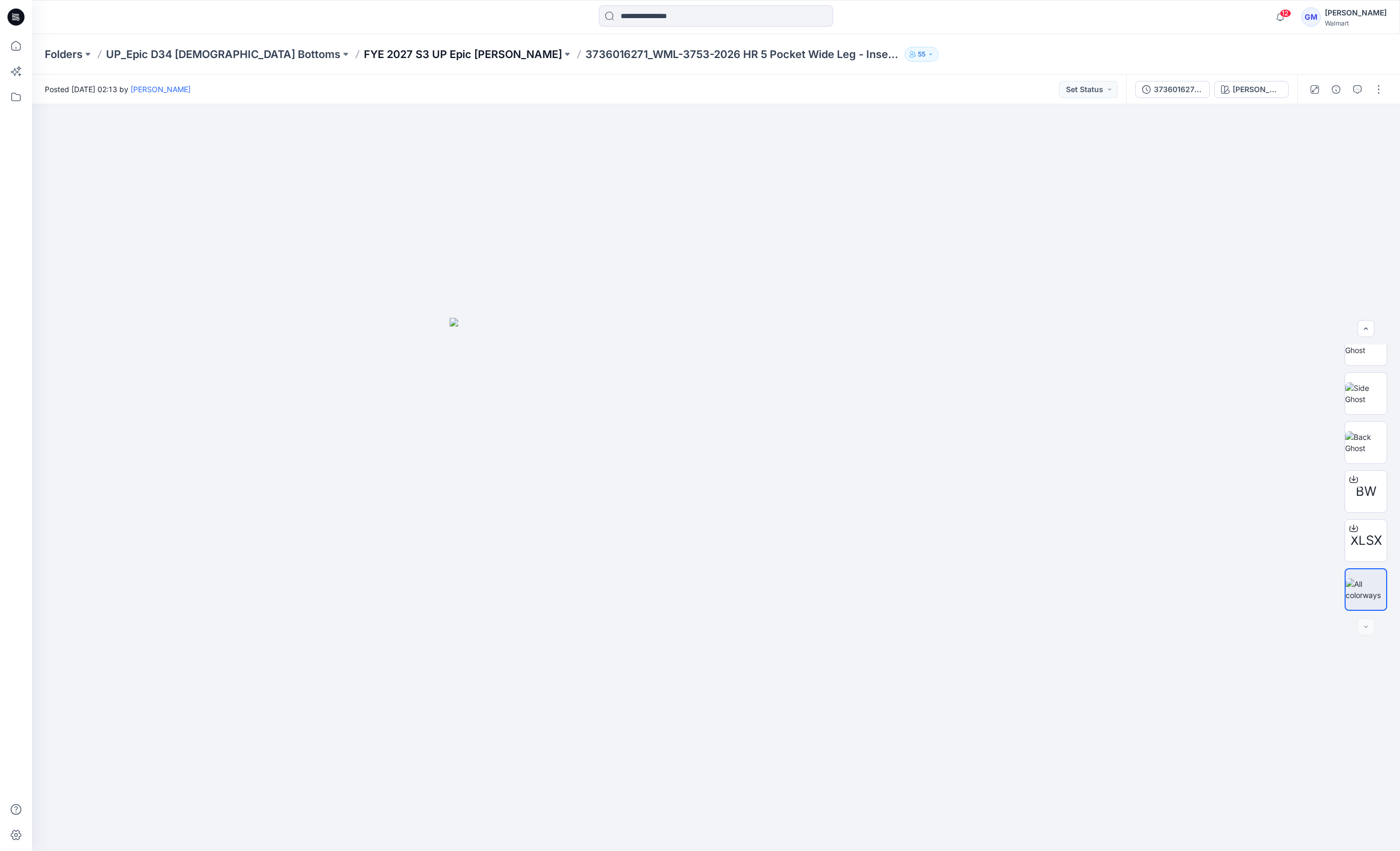
click at [364, 57] on p "FYE 2027 S3 UP Epic [PERSON_NAME]" at bounding box center [462, 55] width 198 height 15
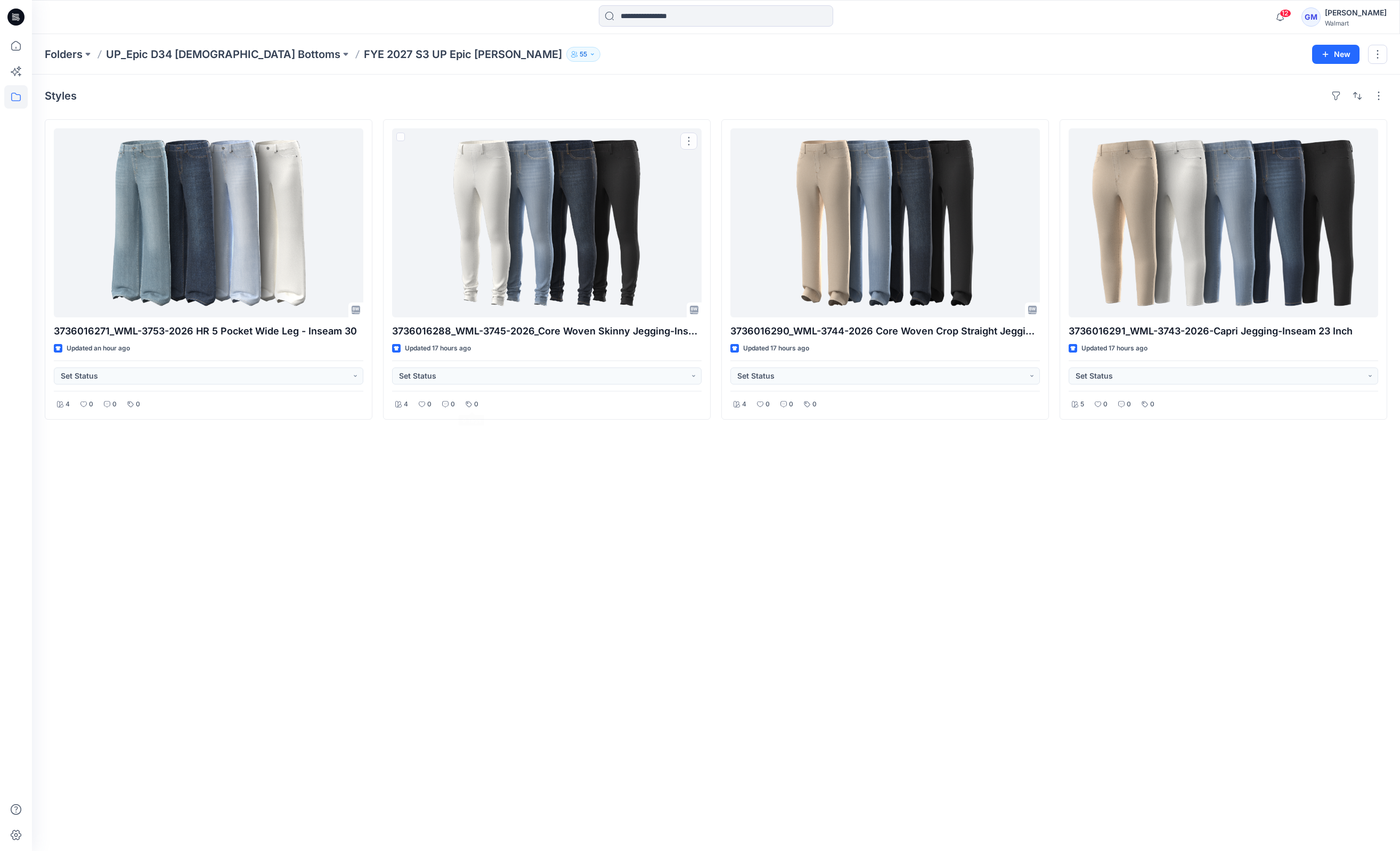
click at [465, 462] on div "Styles 3736016271_WML-3753-2026 HR 5 Pocket Wide Leg - Inseam 30 Updated an hou…" at bounding box center [715, 462] width 1368 height 777
click at [14, 49] on icon at bounding box center [16, 46] width 24 height 24
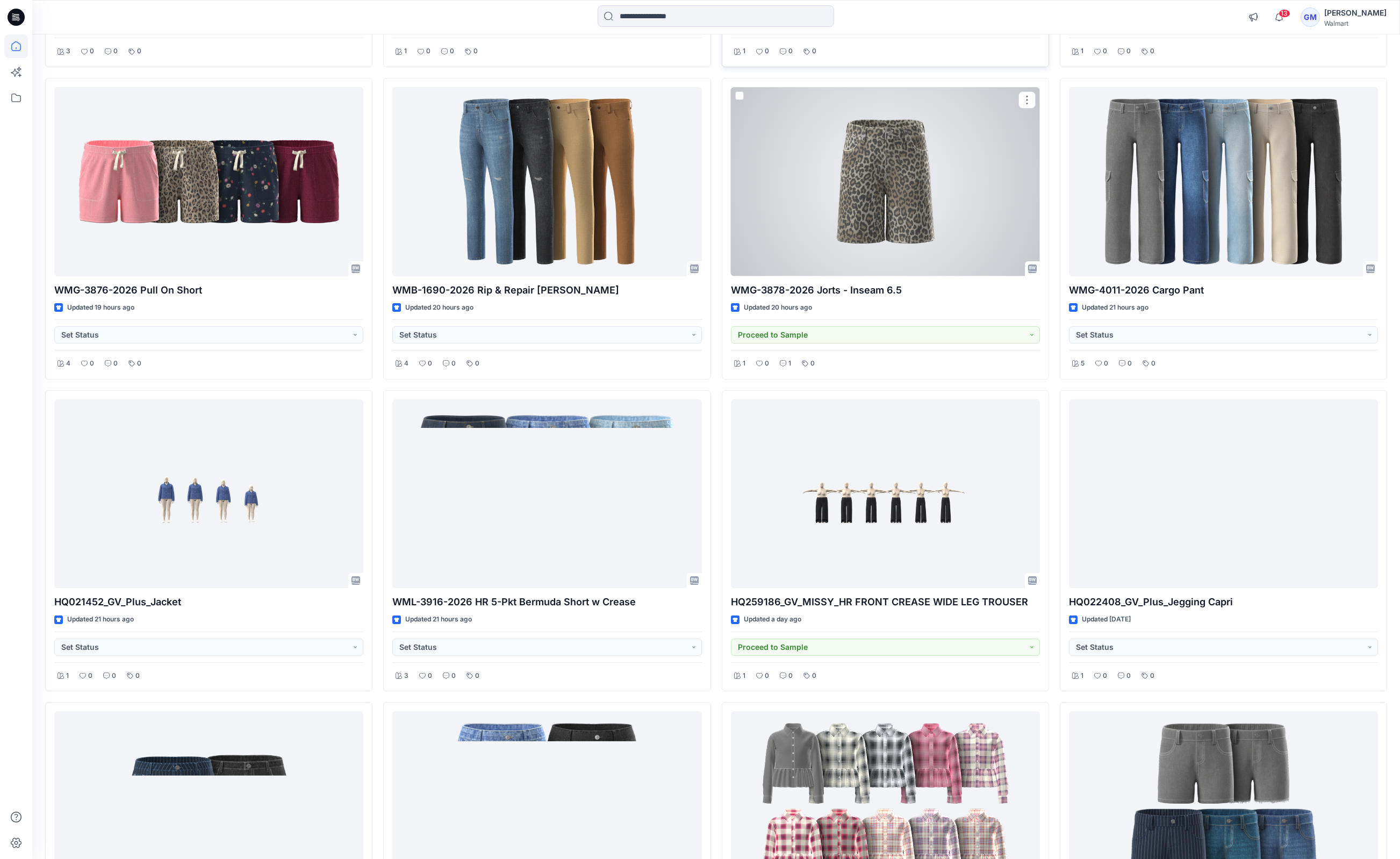
scroll to position [1210, 0]
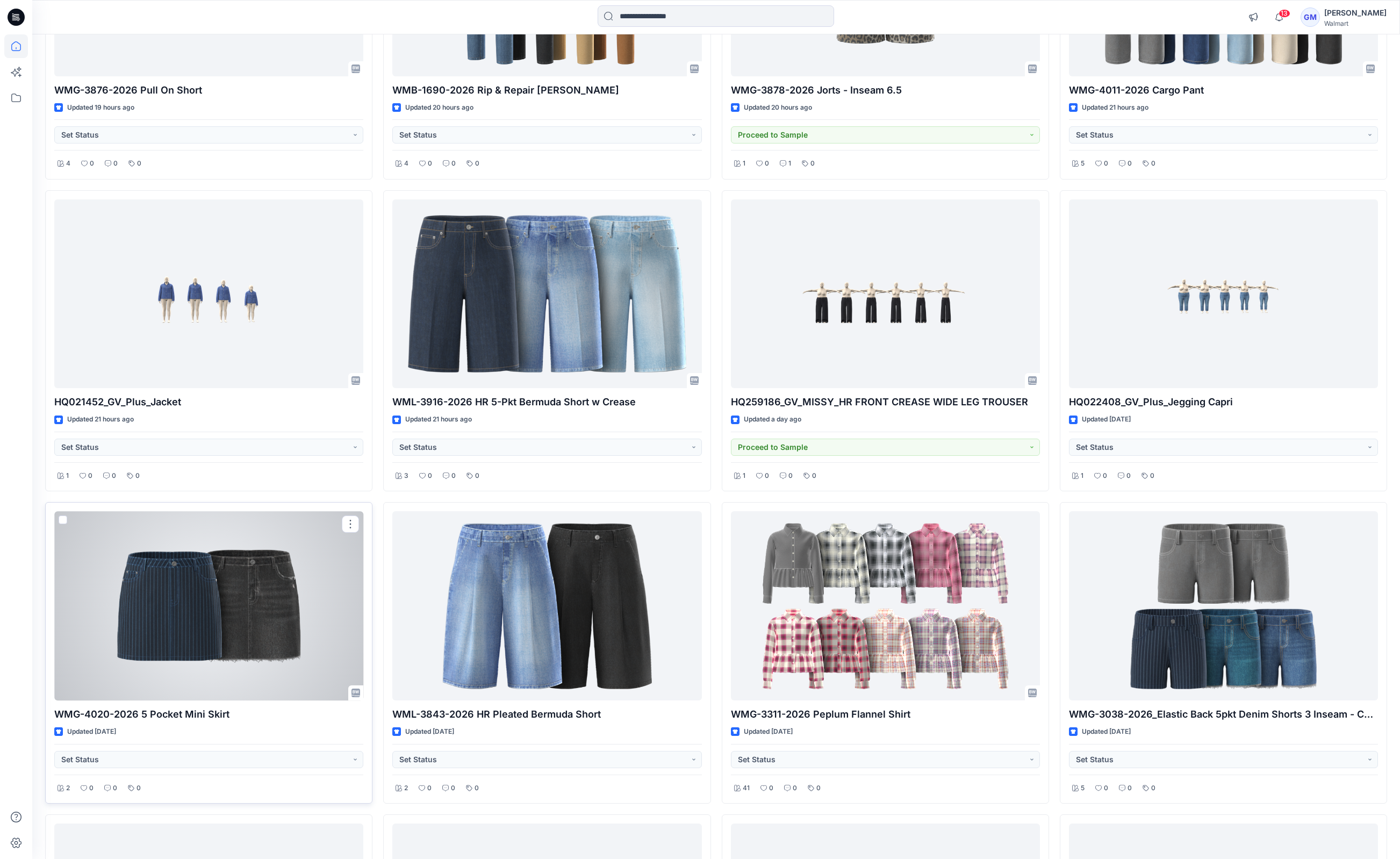
click at [228, 624] on div at bounding box center [208, 606] width 309 height 189
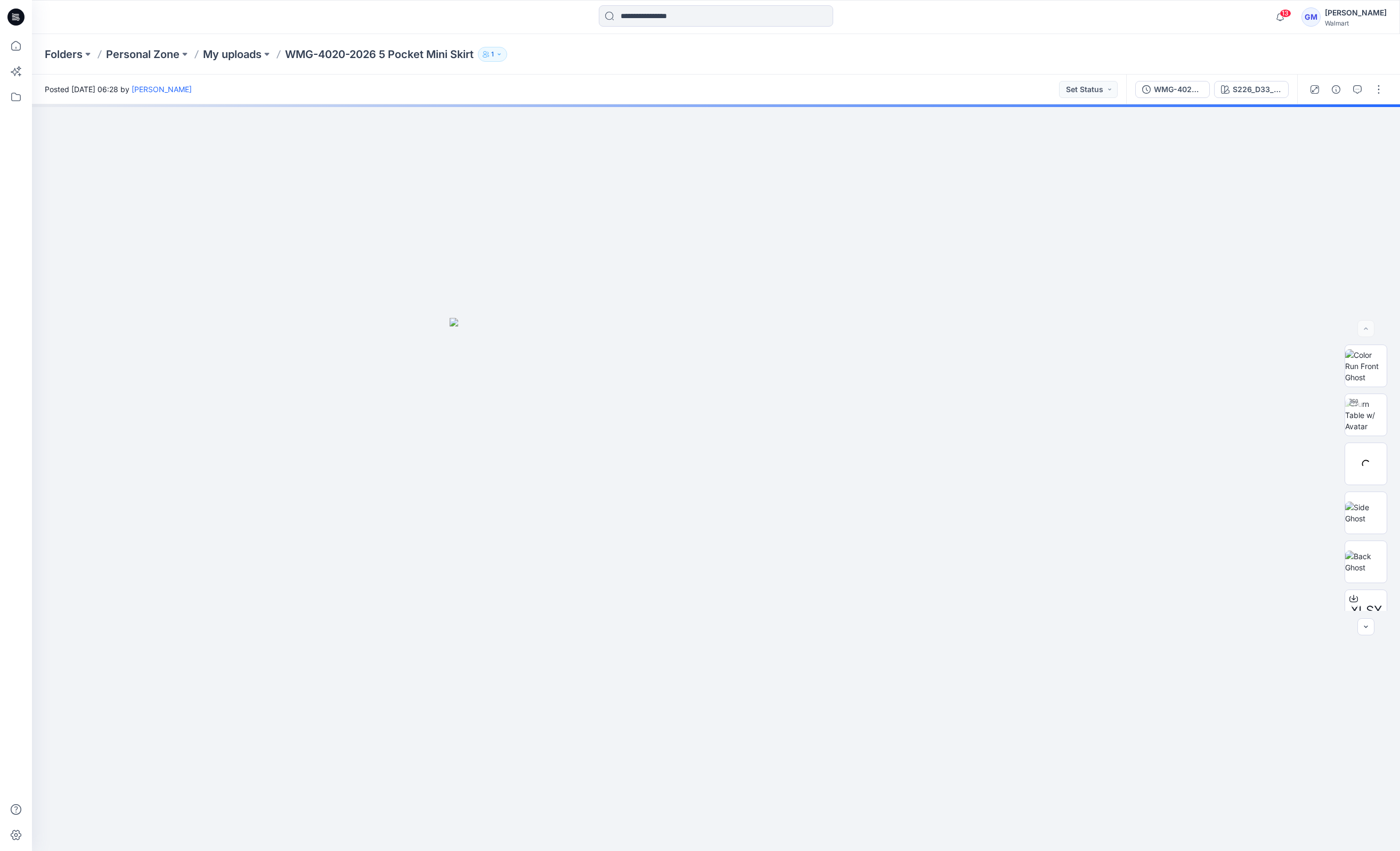
click at [940, 50] on div "Folders Personal Zone My uploads WMG-4020-2026 5 Pocket Mini Skirt 1" at bounding box center [674, 55] width 1259 height 15
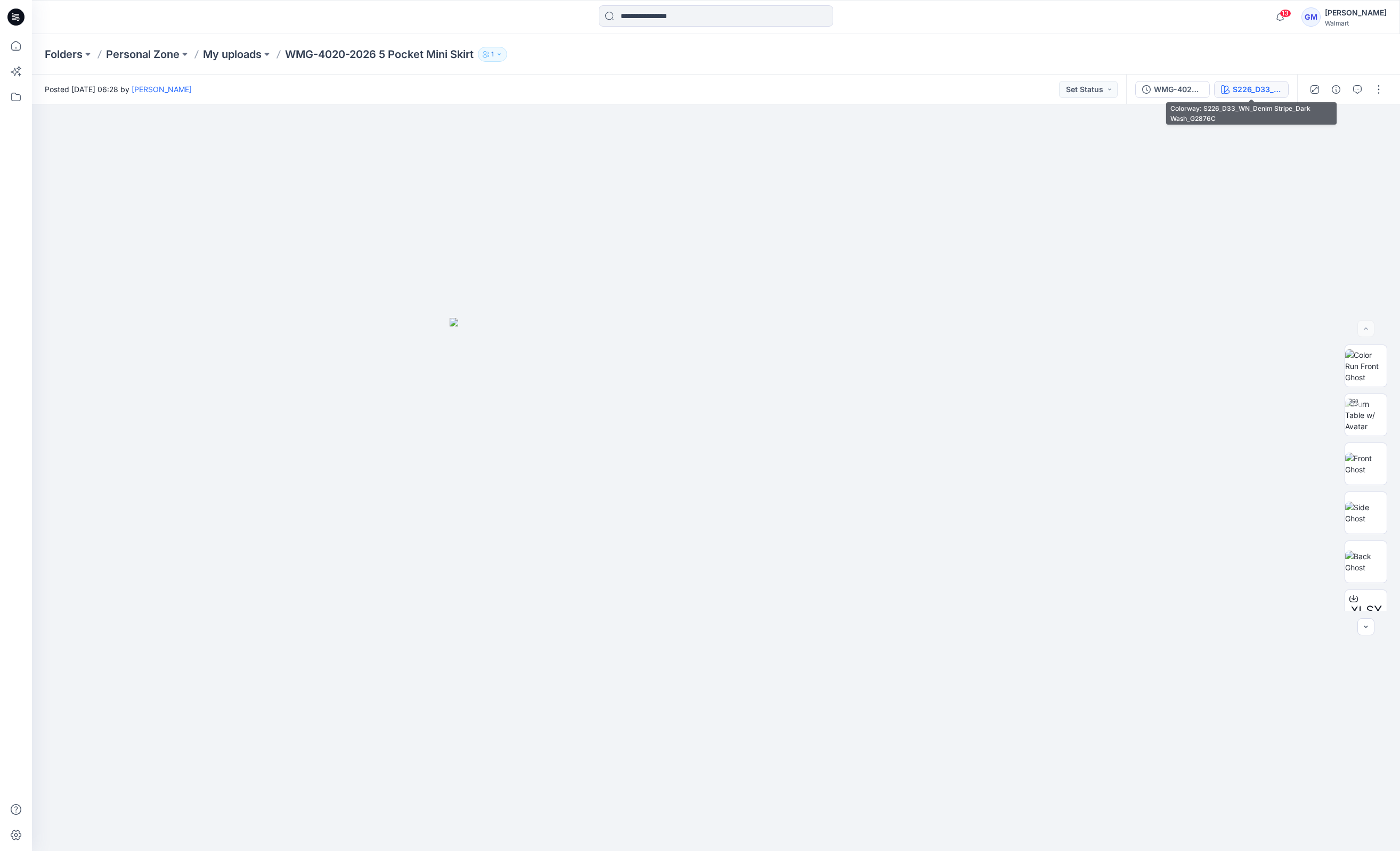
click at [959, 91] on div "S226_D33_WN_Denim Stripe_Dark Wash_G2876C" at bounding box center [1257, 89] width 49 height 12
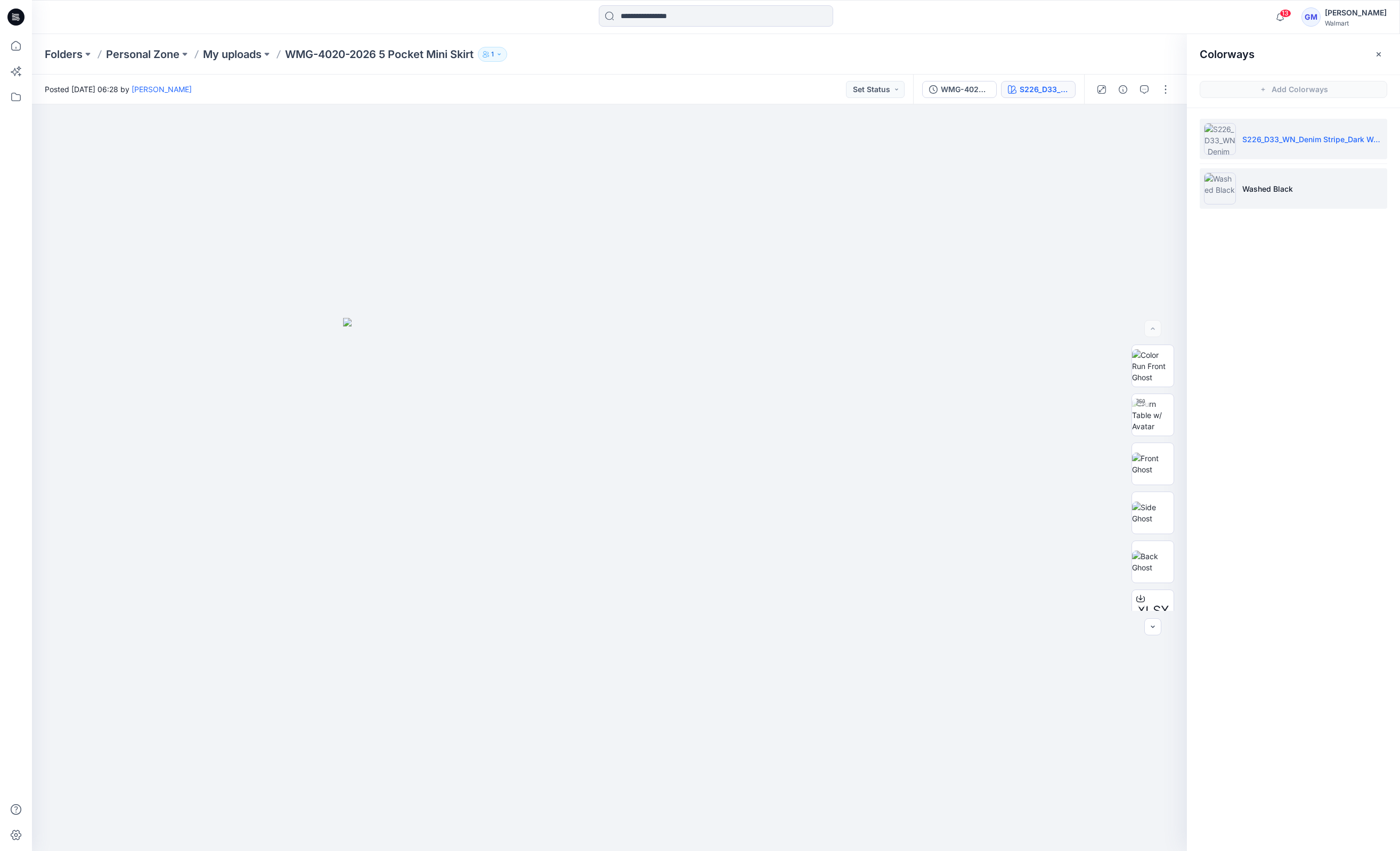
click at [959, 190] on p "Washed Black" at bounding box center [1267, 188] width 51 height 11
click at [240, 56] on p "My uploads" at bounding box center [232, 55] width 58 height 15
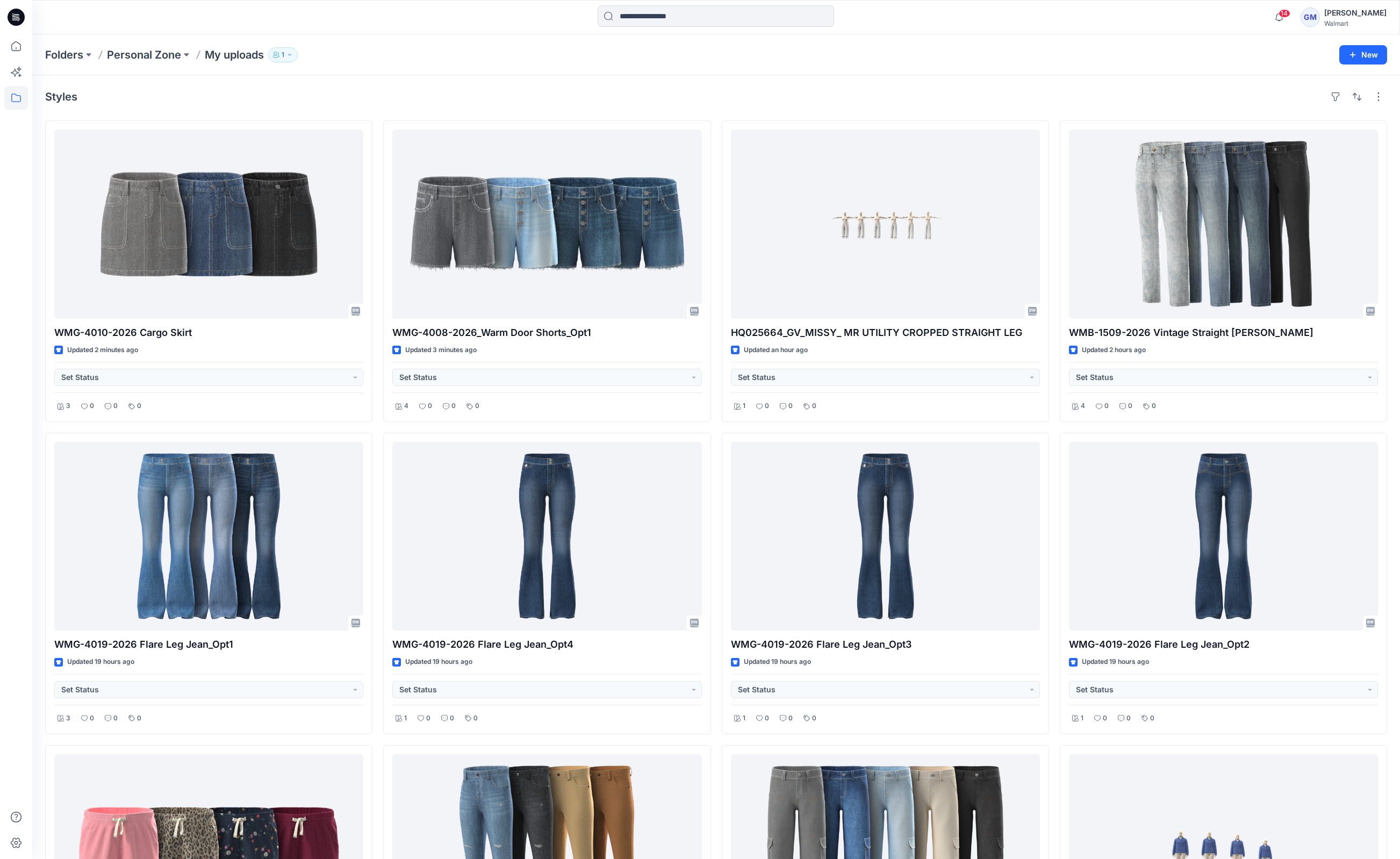
click at [968, 759] on div "WMG-4010-2026 Cargo Skirt Updated 2 minutes ago Set Status 3 0 0 0 WMG-4019-202…" at bounding box center [716, 583] width 1342 height 925
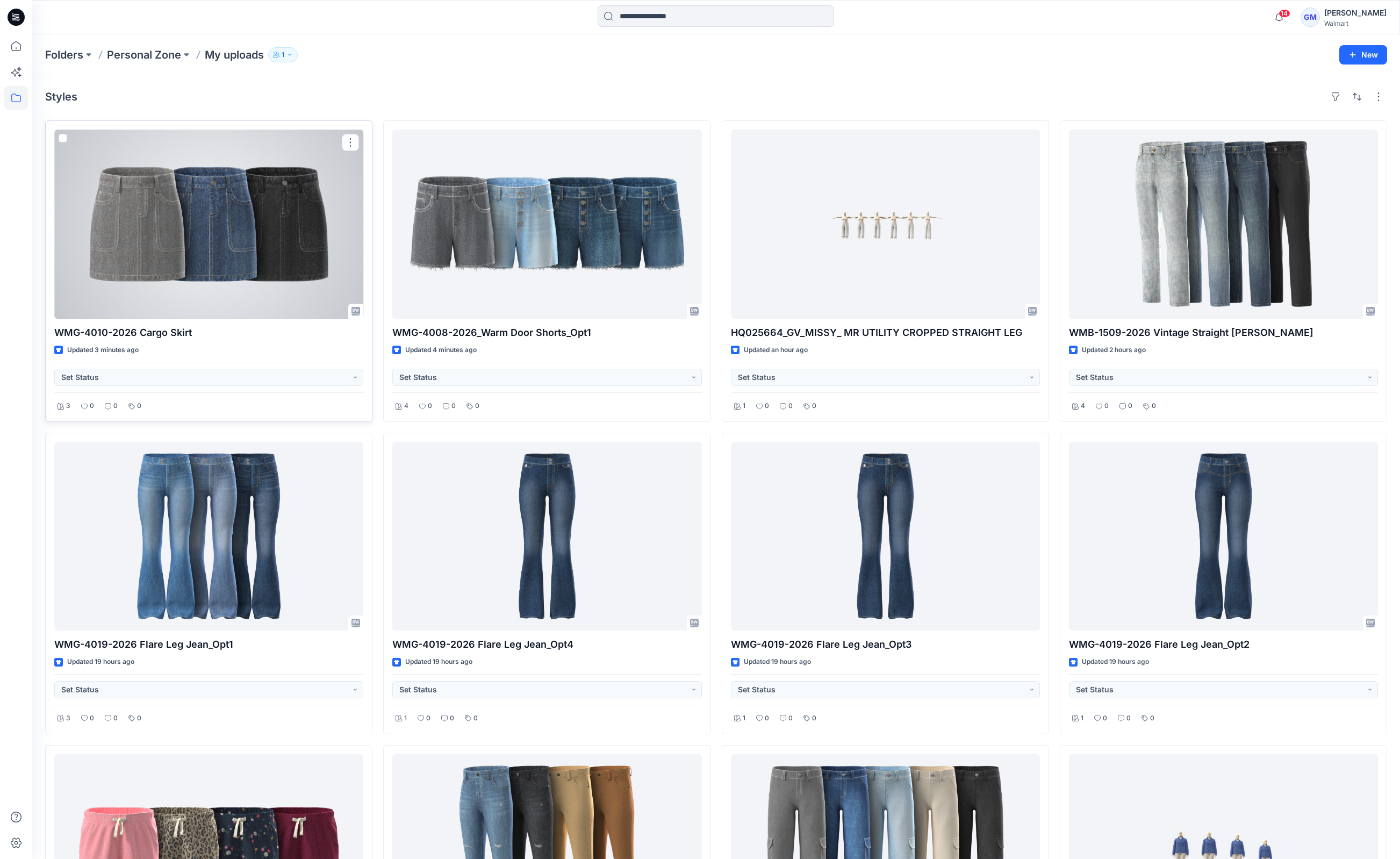
click at [243, 272] on div at bounding box center [208, 224] width 309 height 189
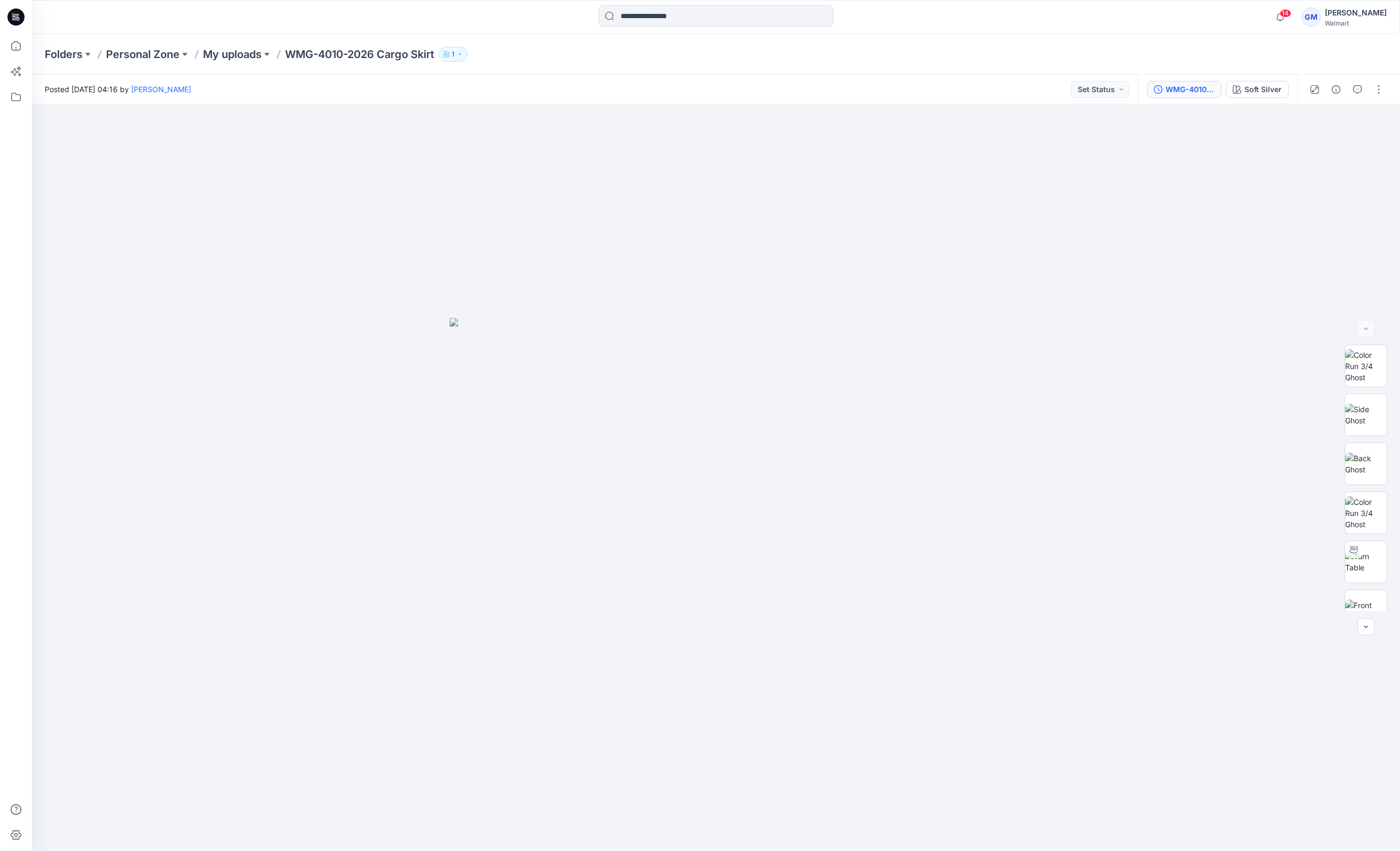
click at [959, 87] on div "WMG-4010-2026 Cargo Skirt_Full Colorway" at bounding box center [1190, 89] width 49 height 12
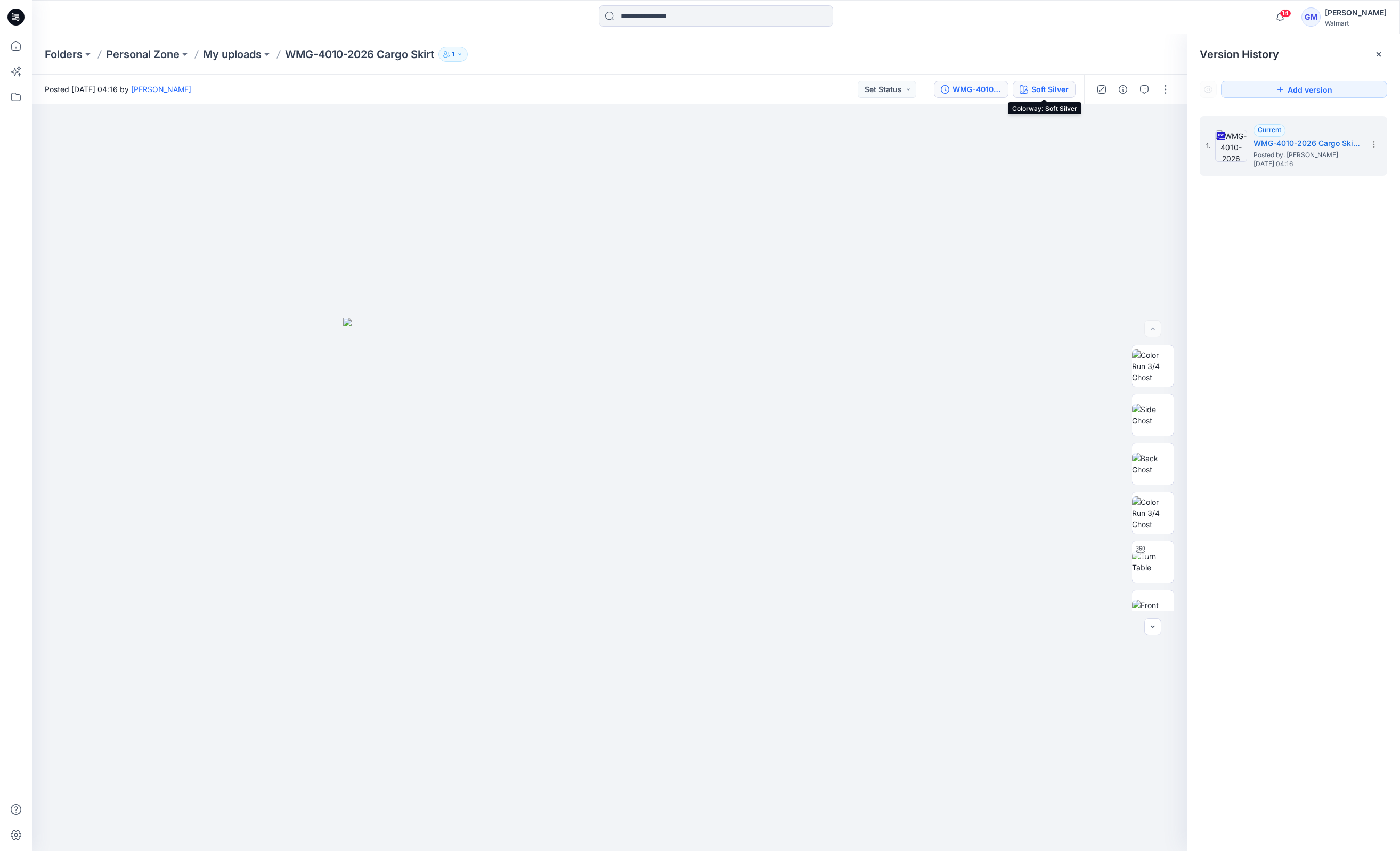
click at [959, 88] on div "Soft Silver" at bounding box center [1050, 89] width 38 height 12
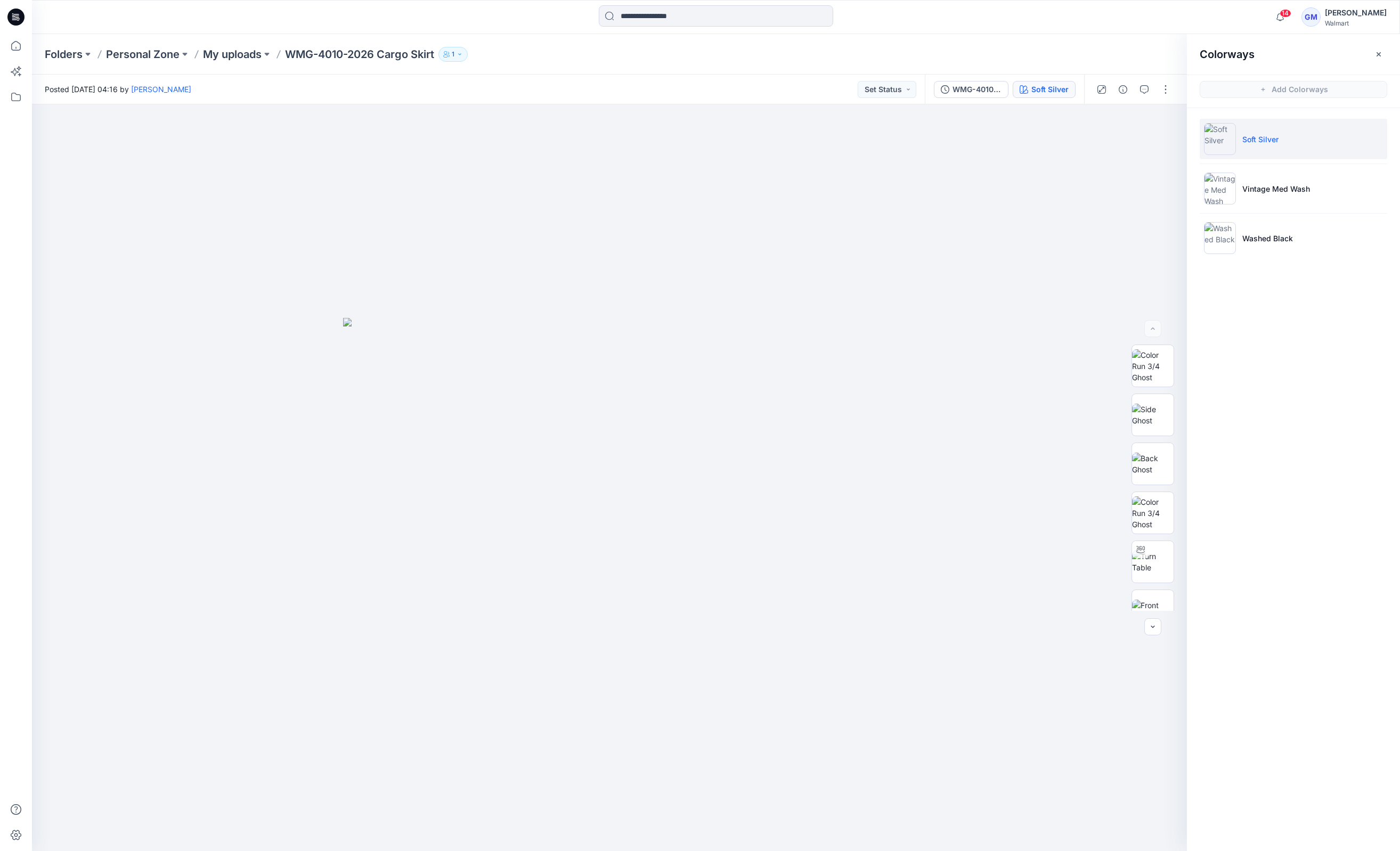
drag, startPoint x: 552, startPoint y: 74, endPoint x: 70, endPoint y: 66, distance: 482.1
click at [522, 74] on div "Posted [DATE] 04:16 by [PERSON_NAME] Set Status" at bounding box center [478, 89] width 893 height 29
click at [12, 44] on icon at bounding box center [15, 46] width 10 height 10
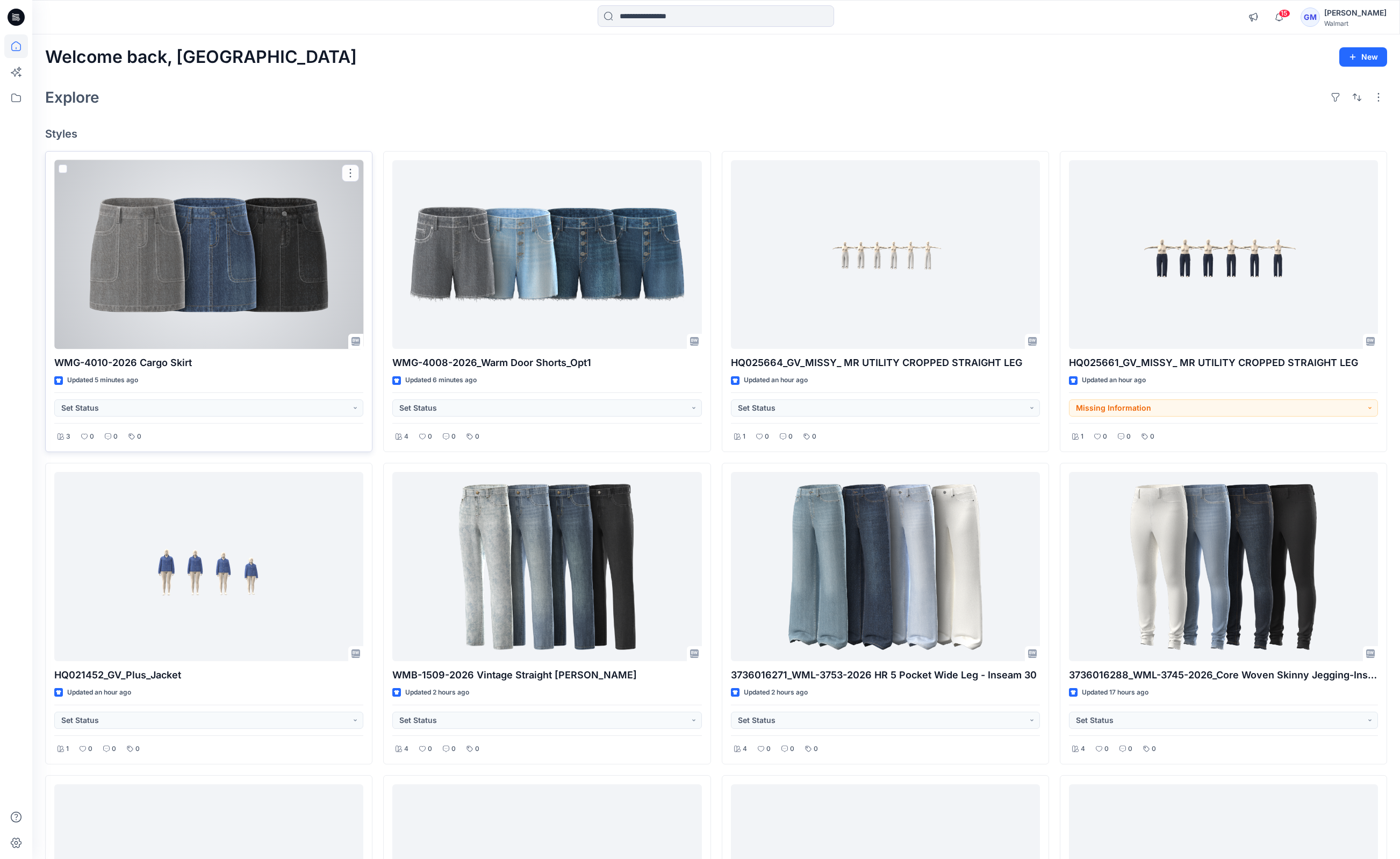
click at [215, 251] on div at bounding box center [208, 255] width 309 height 189
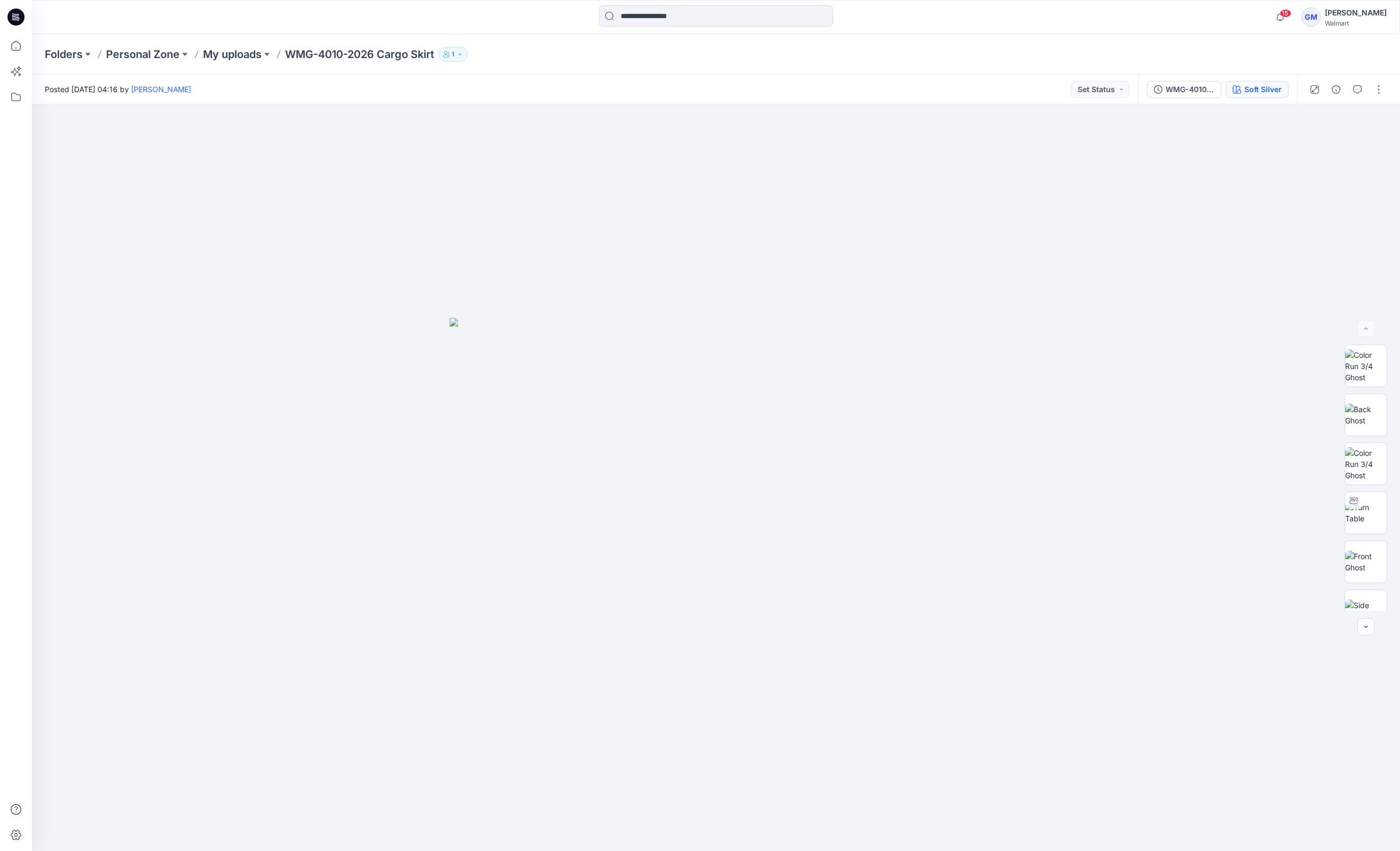
click at [959, 88] on div "Soft Silver" at bounding box center [1263, 89] width 38 height 12
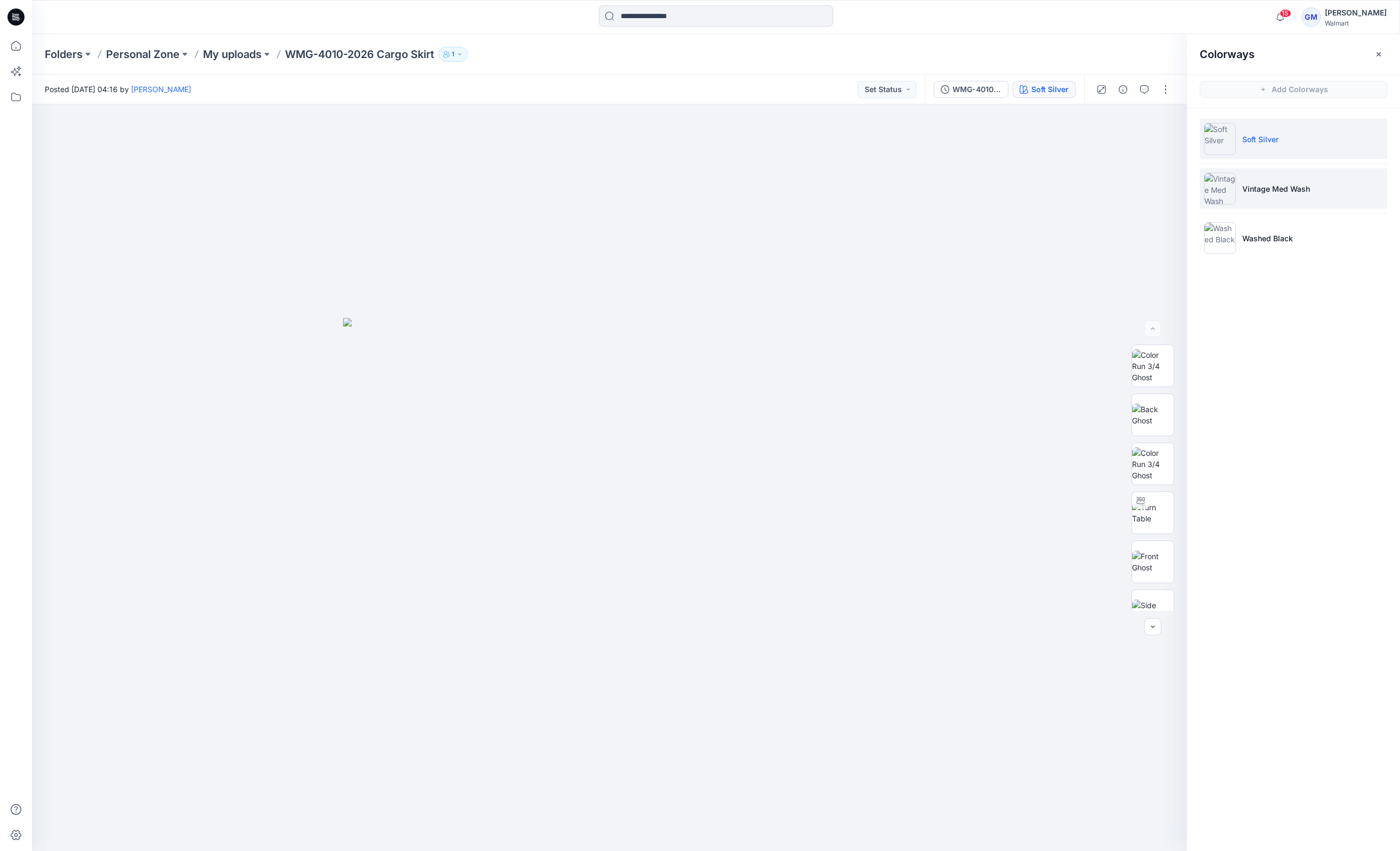
click at [959, 195] on li "Vintage Med Wash" at bounding box center [1293, 188] width 187 height 41
